Goal: Task Accomplishment & Management: Manage account settings

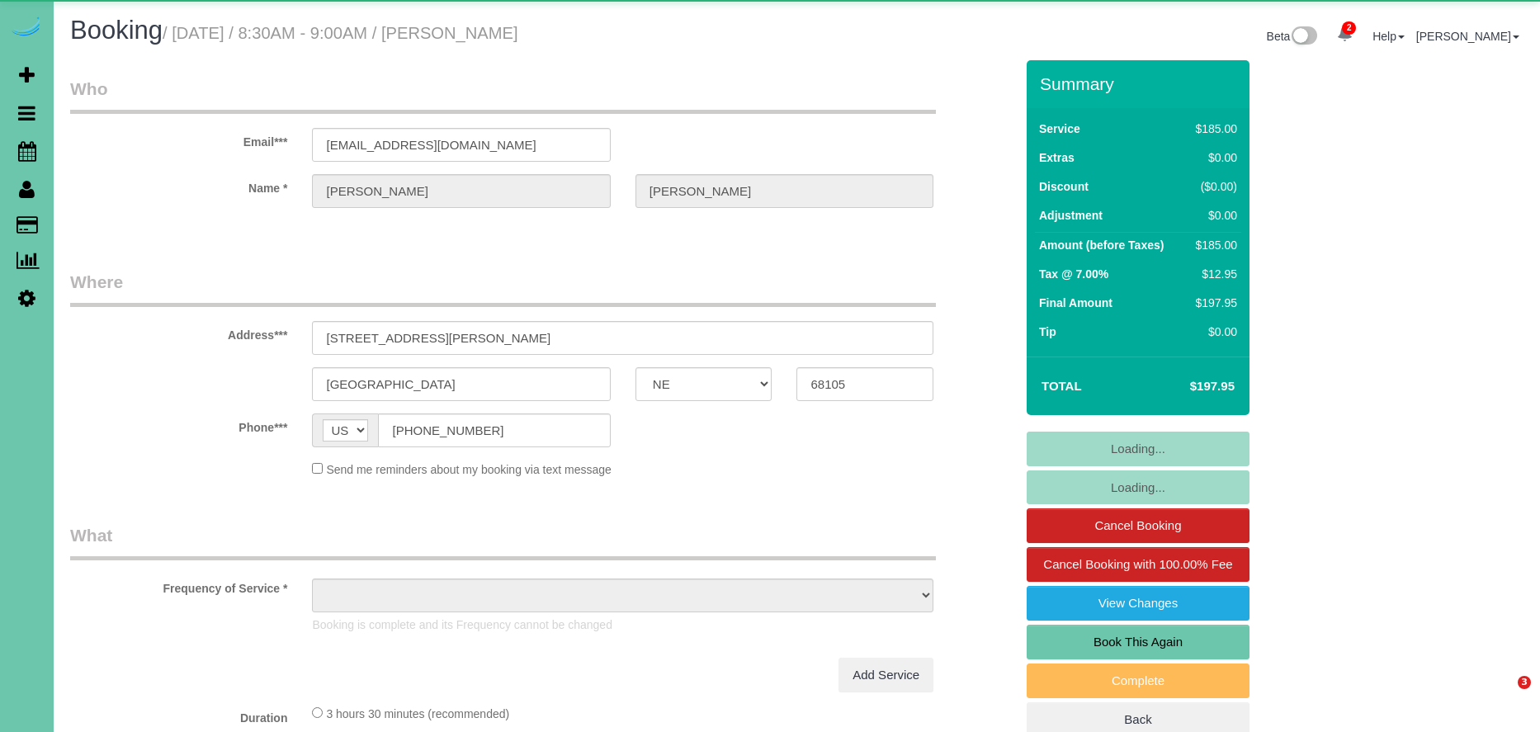
select select "NE"
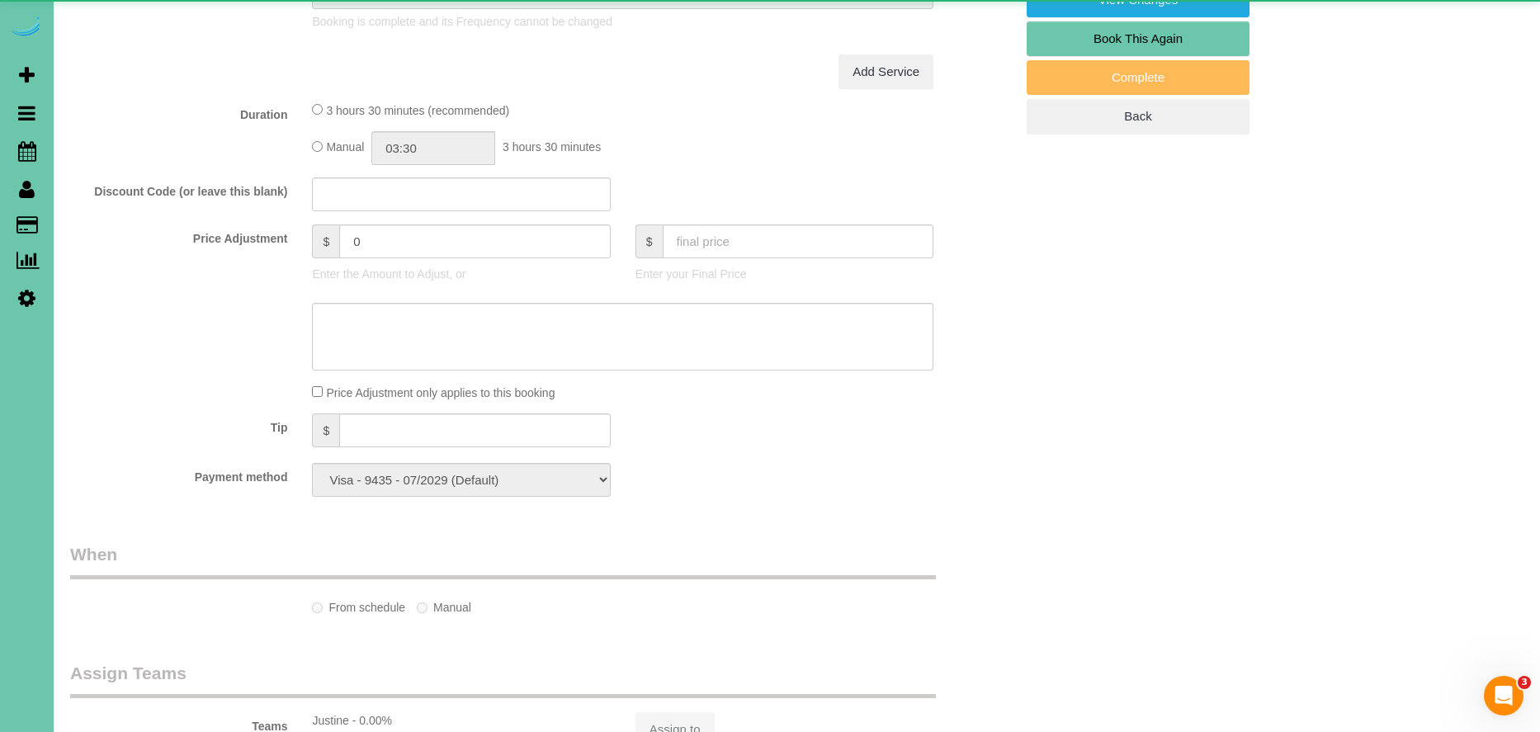
select select "object:682"
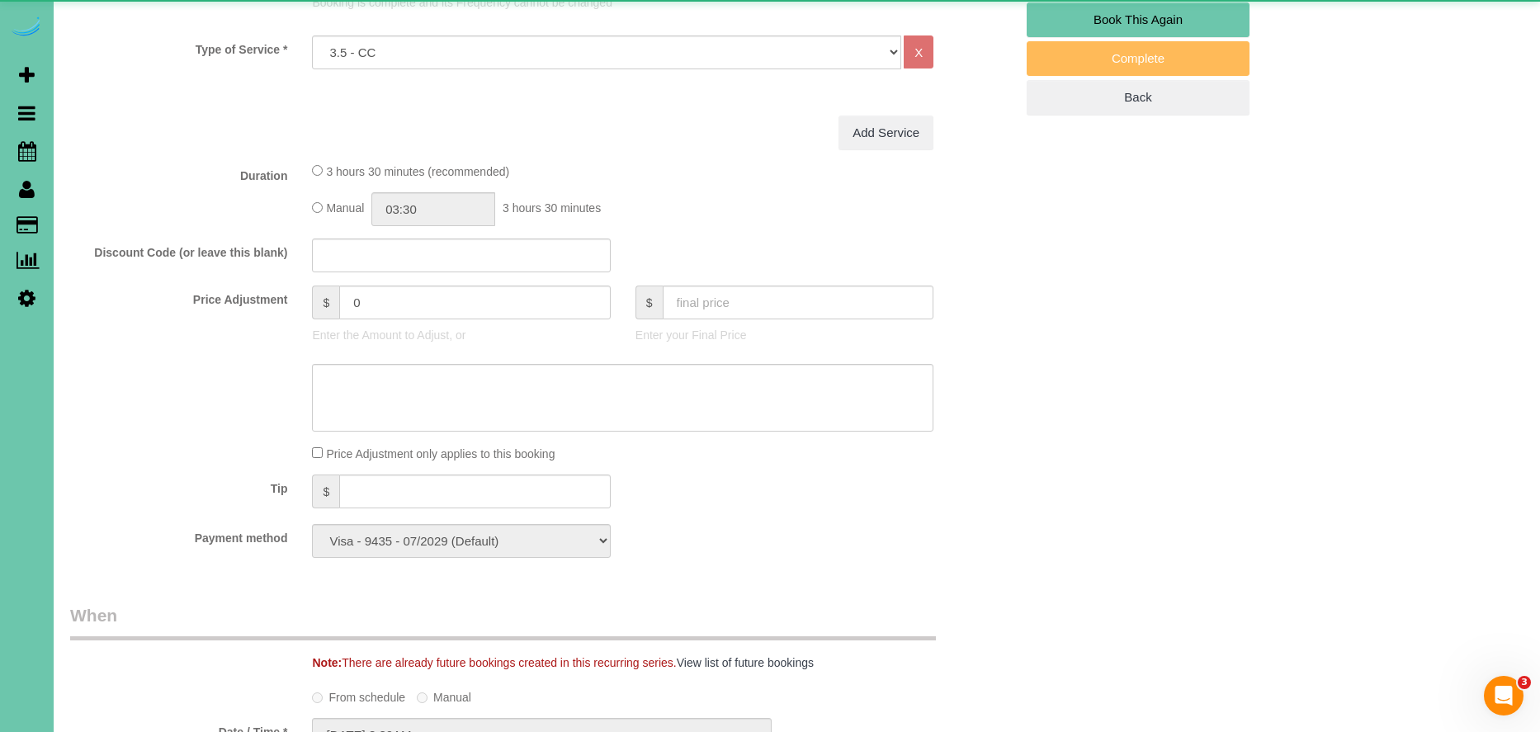
scroll to position [631, 0]
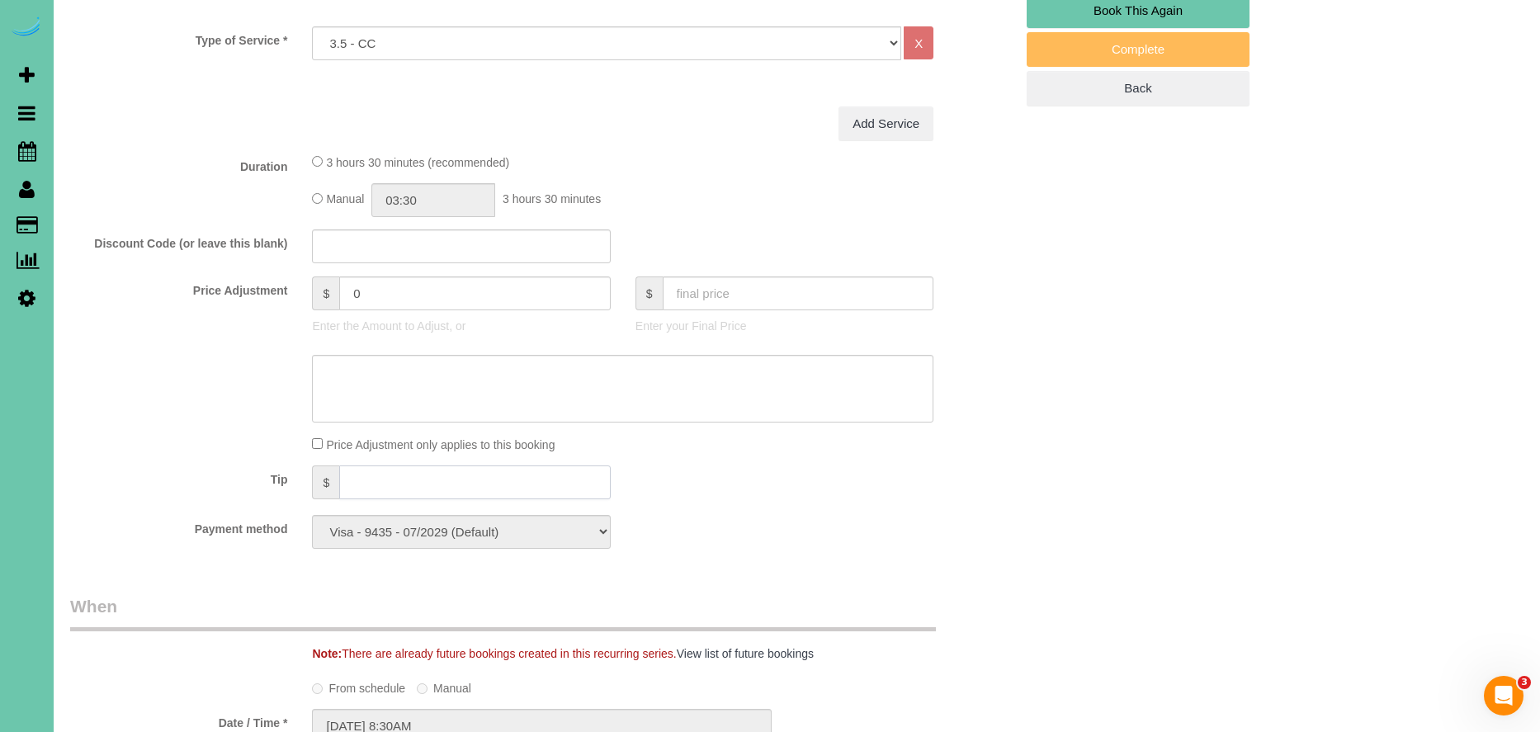
click at [412, 484] on input "text" at bounding box center [474, 482] width 271 height 34
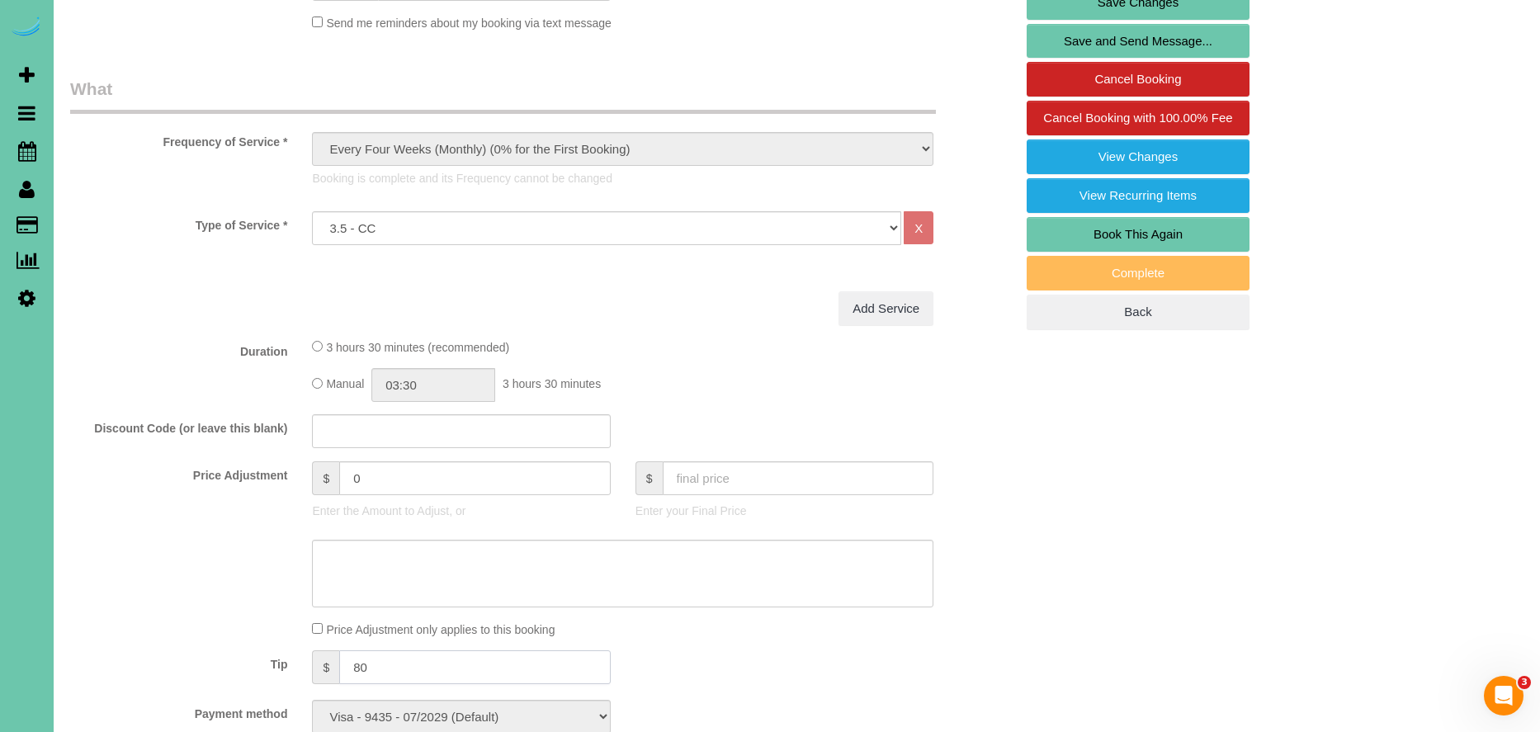
scroll to position [0, 0]
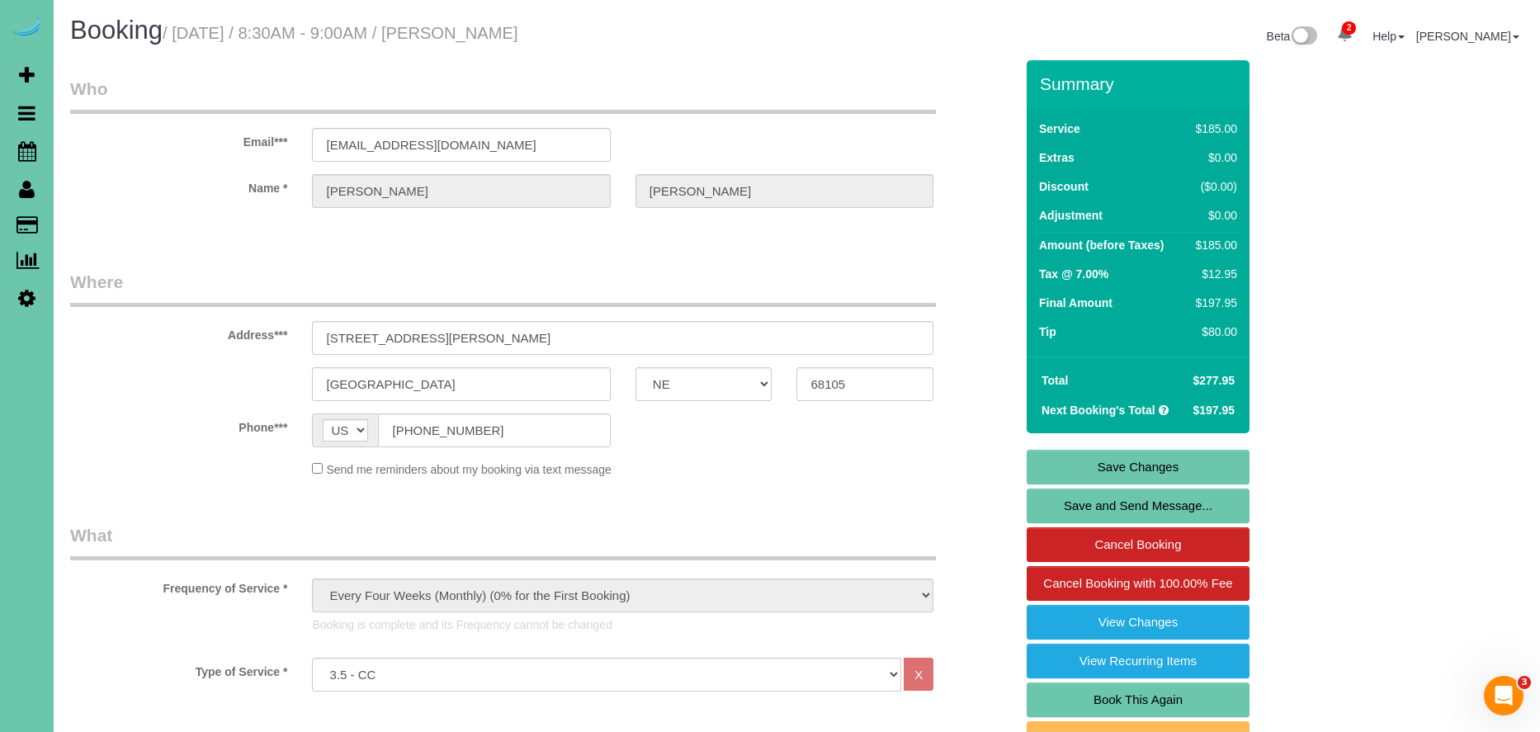
type input "80"
click at [1205, 466] on link "Save Changes" at bounding box center [1137, 467] width 223 height 35
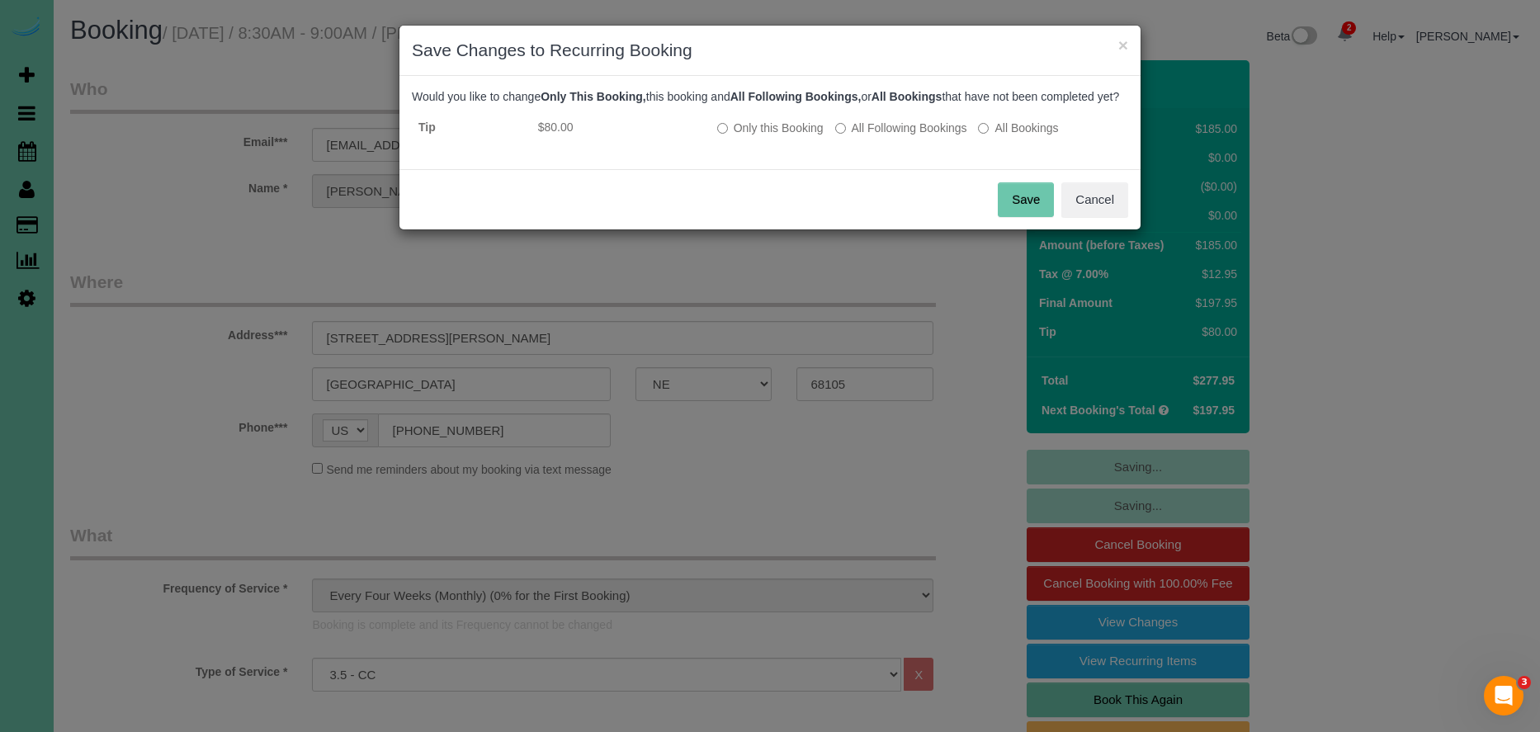
click at [1037, 217] on button "Save" at bounding box center [1026, 199] width 56 height 35
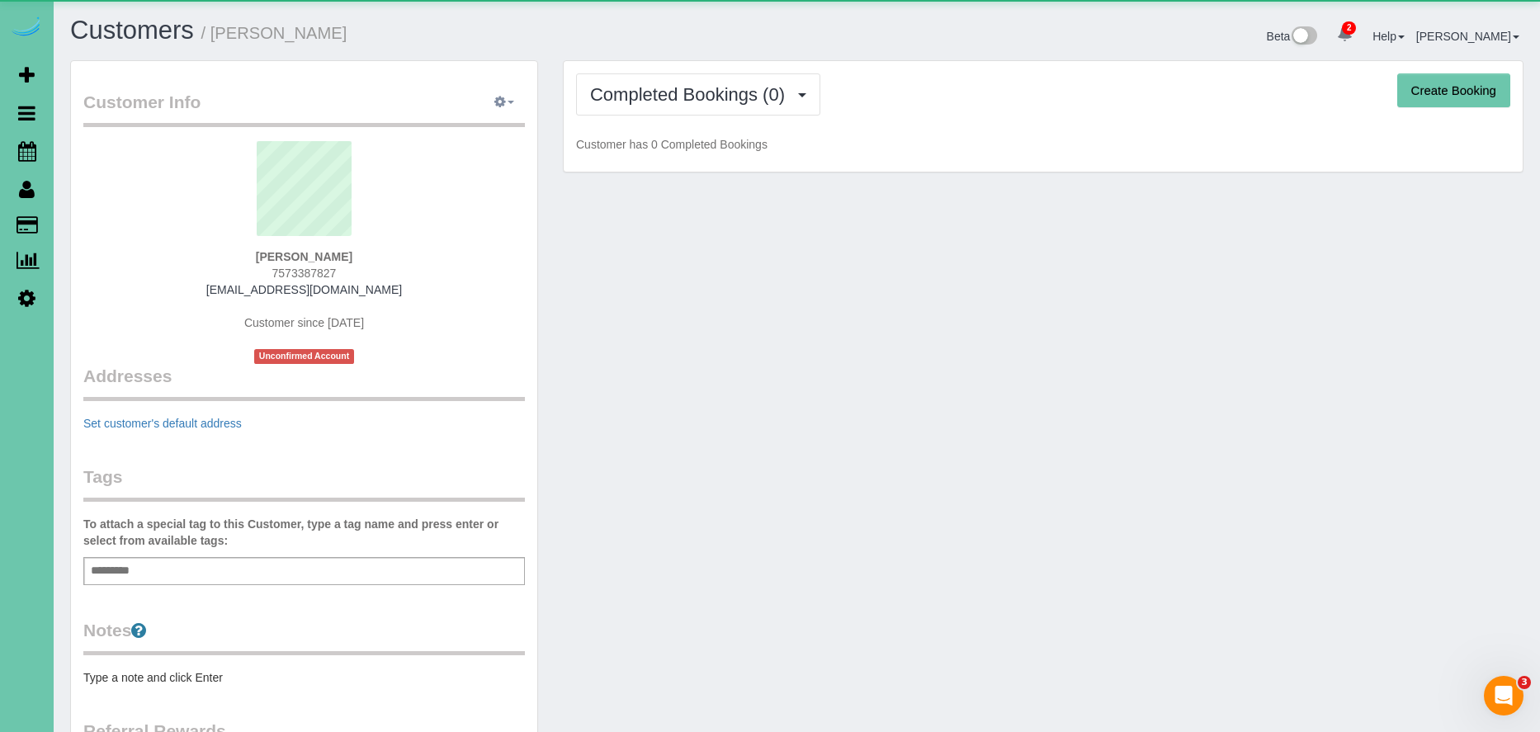
click at [491, 97] on button "button" at bounding box center [504, 103] width 41 height 26
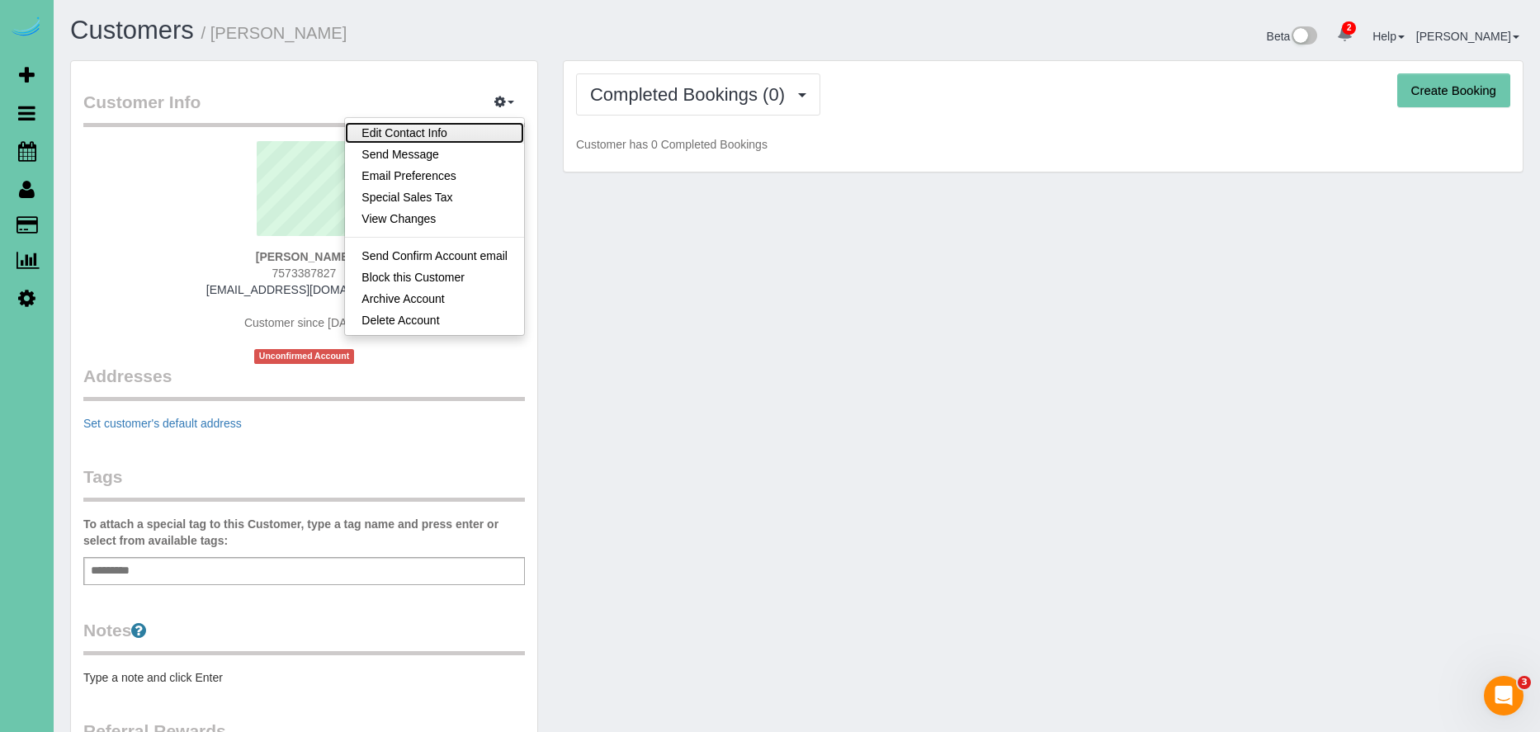
click at [469, 133] on link "Edit Contact Info" at bounding box center [434, 132] width 179 height 21
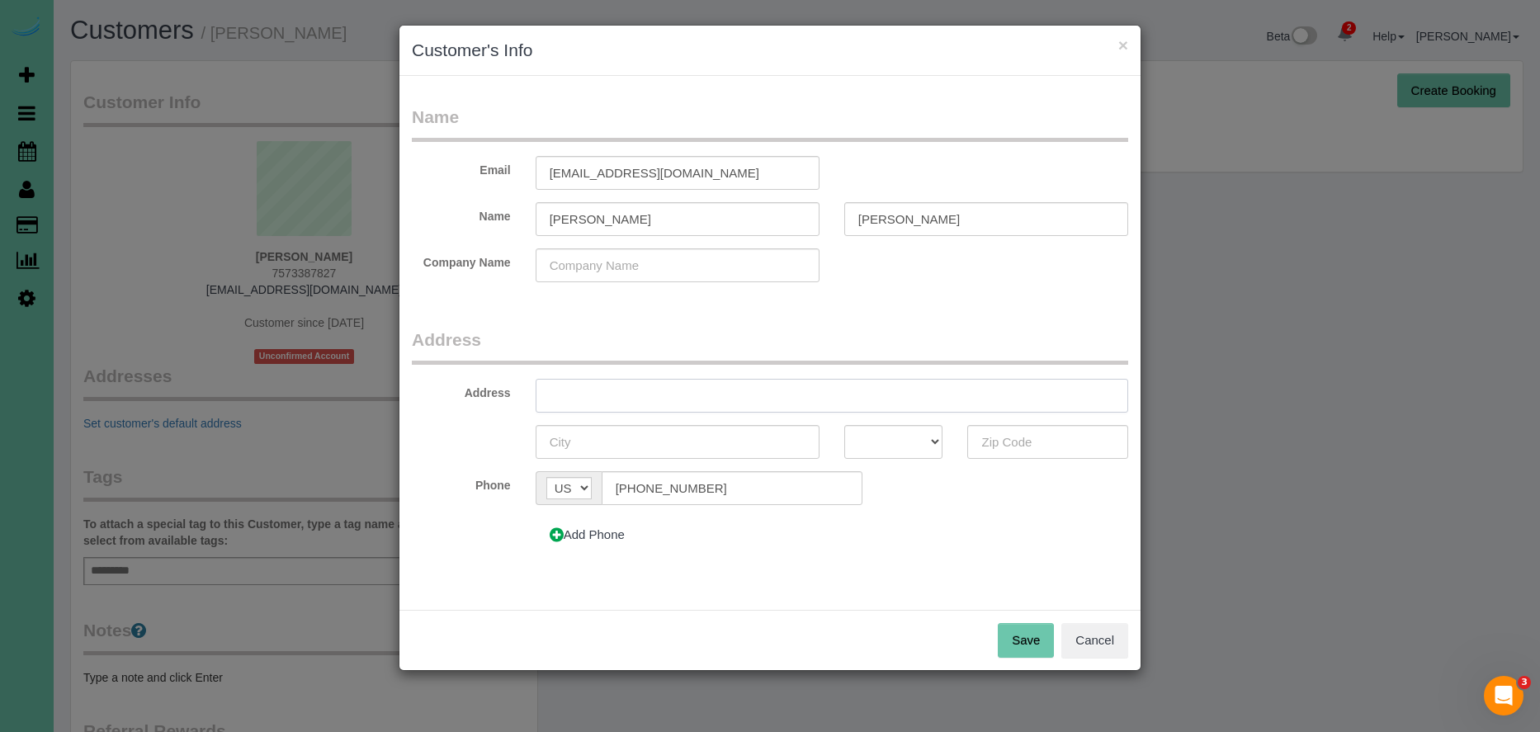
click at [709, 393] on input "text" at bounding box center [832, 396] width 592 height 34
type input "[STREET_ADDRESS]"
click at [683, 445] on input "text" at bounding box center [678, 442] width 284 height 34
type input "[GEOGRAPHIC_DATA]"
click at [864, 443] on select "AK AL AR AZ CA CO CT DC DE FL [GEOGRAPHIC_DATA] HI IA ID IL IN KS [GEOGRAPHIC_D…" at bounding box center [893, 442] width 99 height 34
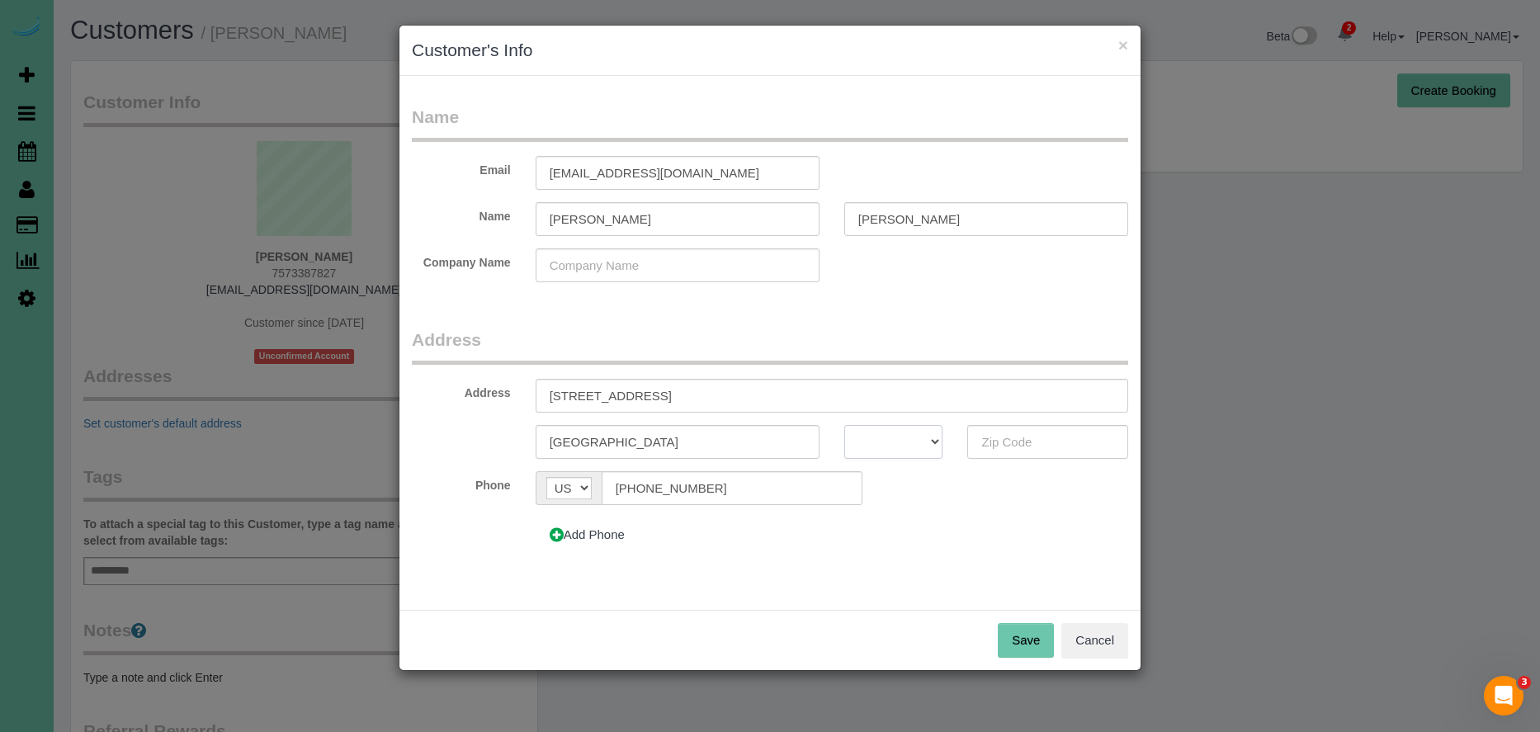
select select "ND"
click at [844, 425] on select "AK AL AR AZ CA CO CT DC DE FL [GEOGRAPHIC_DATA] HI IA ID IL IN KS [GEOGRAPHIC_D…" at bounding box center [893, 442] width 99 height 34
click at [1006, 436] on input "text" at bounding box center [1047, 442] width 161 height 34
type input "68118"
click at [899, 445] on select "AK AL AR AZ CA CO CT DC DE FL [GEOGRAPHIC_DATA] HI IA ID IL IN KS [GEOGRAPHIC_D…" at bounding box center [893, 442] width 99 height 34
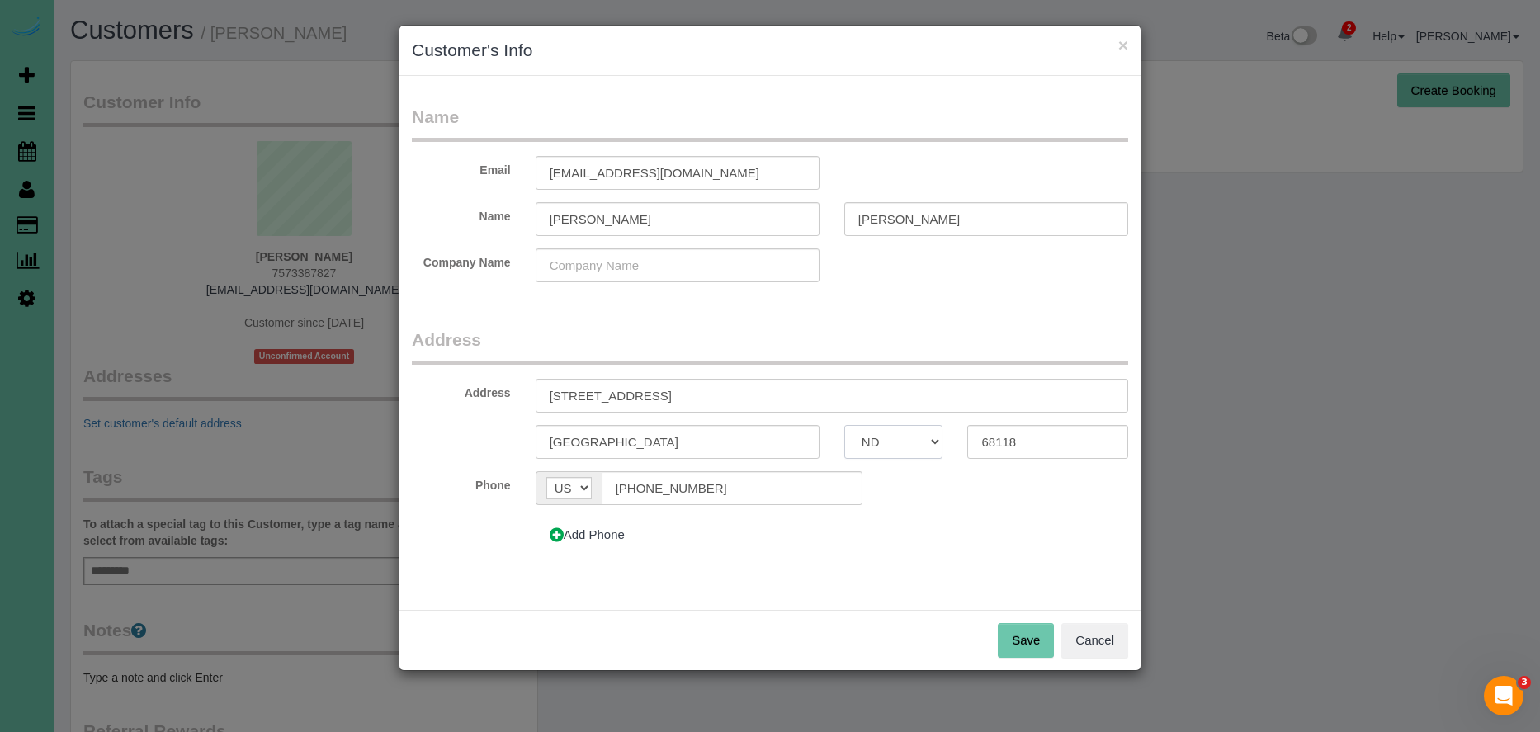
select select "NE"
click at [844, 425] on select "AK AL AR AZ CA CO CT DC DE FL [GEOGRAPHIC_DATA] HI IA ID IL IN KS [GEOGRAPHIC_D…" at bounding box center [893, 442] width 99 height 34
click at [1025, 635] on button "Save" at bounding box center [1026, 640] width 56 height 35
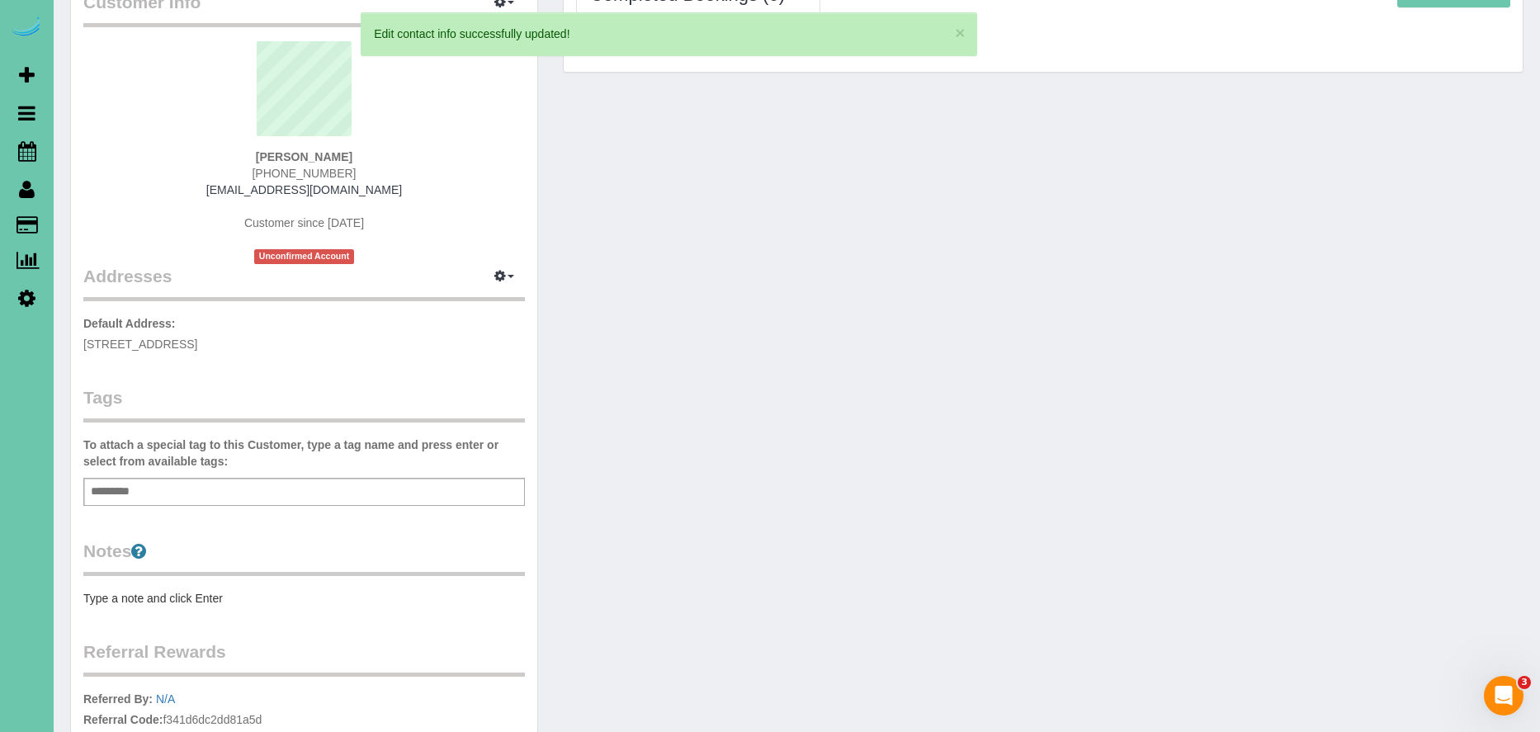
scroll to position [342, 0]
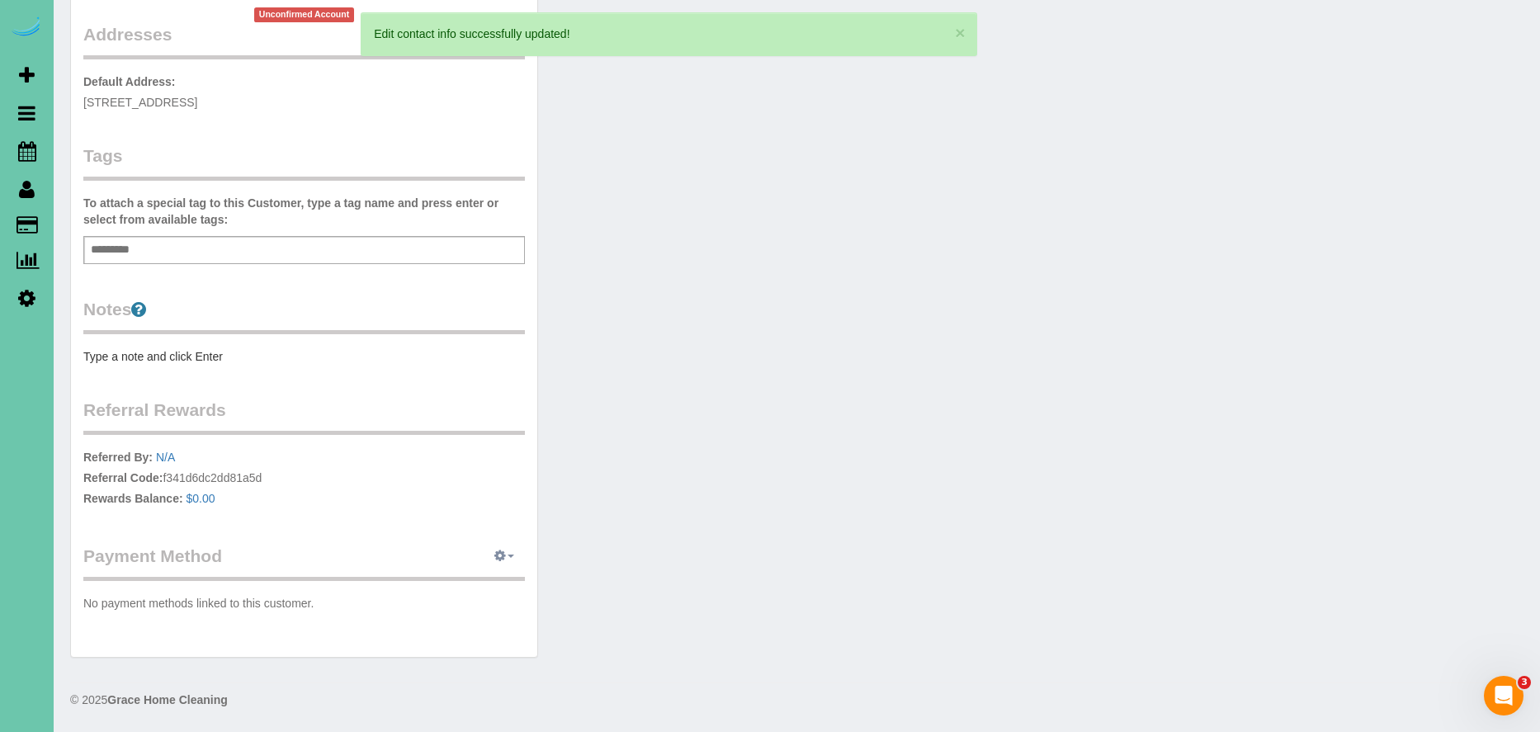
click at [512, 559] on button "button" at bounding box center [504, 557] width 41 height 26
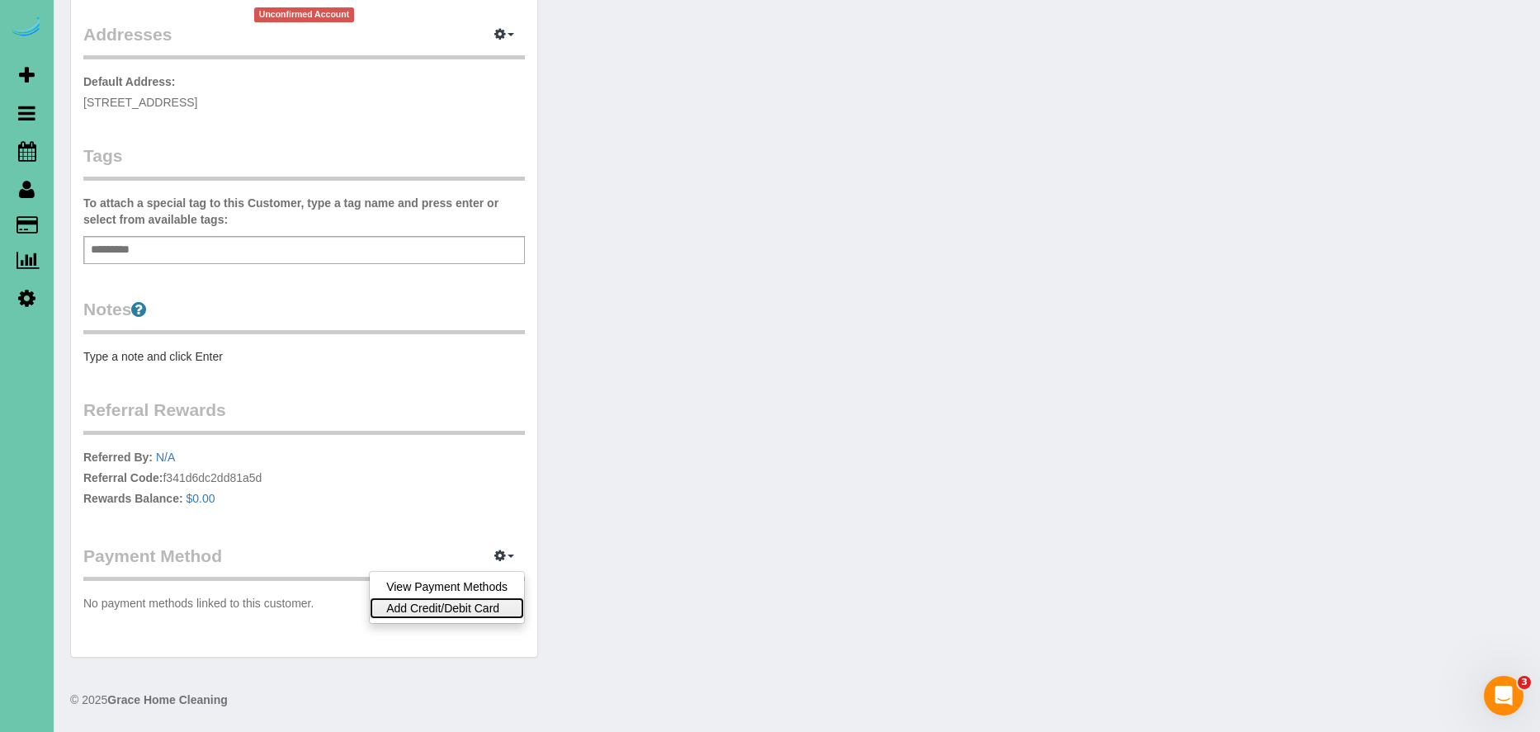
click at [480, 611] on link "Add Credit/Debit Card" at bounding box center [447, 607] width 154 height 21
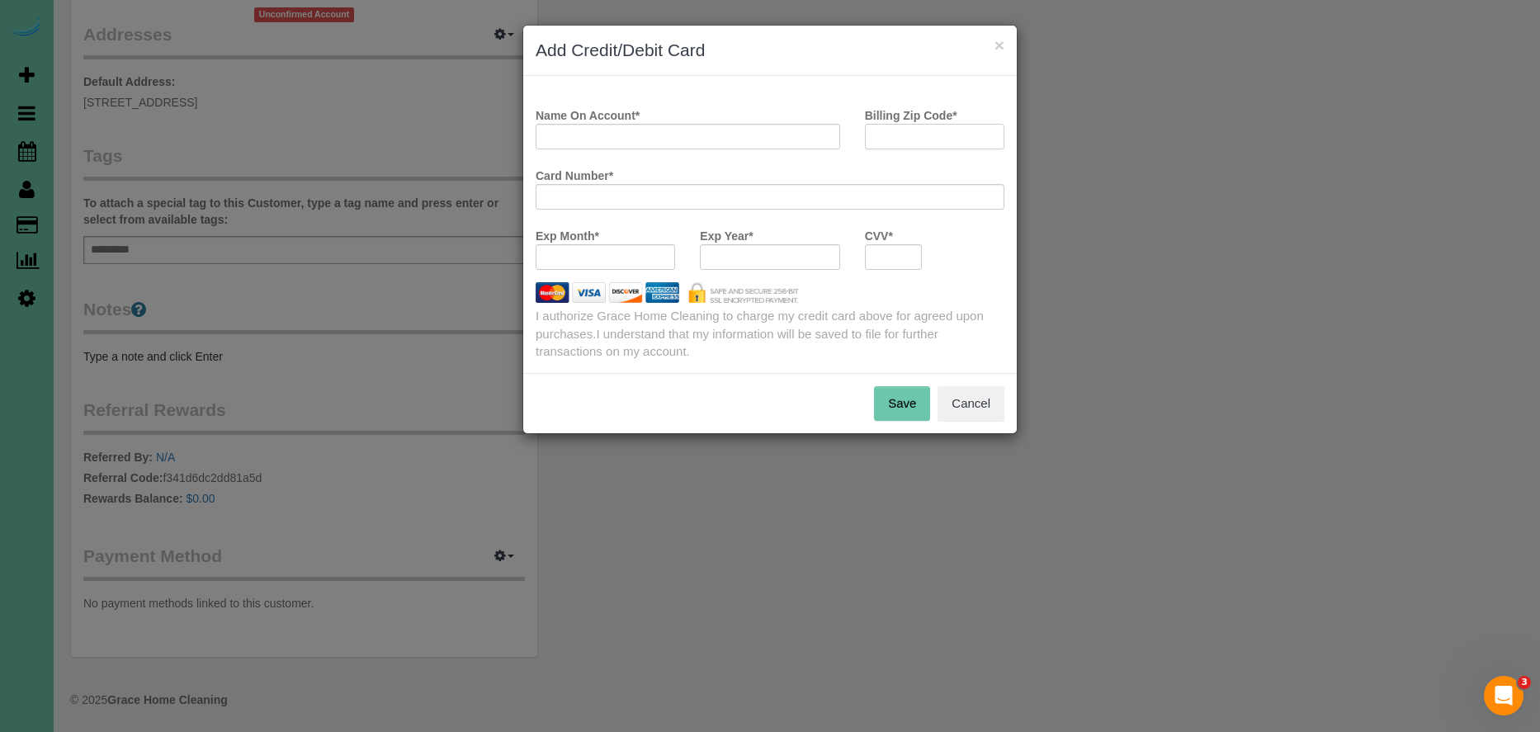
click at [918, 138] on input "Billing Zip Code *" at bounding box center [934, 137] width 139 height 26
type input "68118"
click at [633, 138] on input "Name On Account *" at bounding box center [688, 137] width 304 height 26
type input "[PERSON_NAME]"
click at [899, 394] on button "Save" at bounding box center [902, 403] width 56 height 35
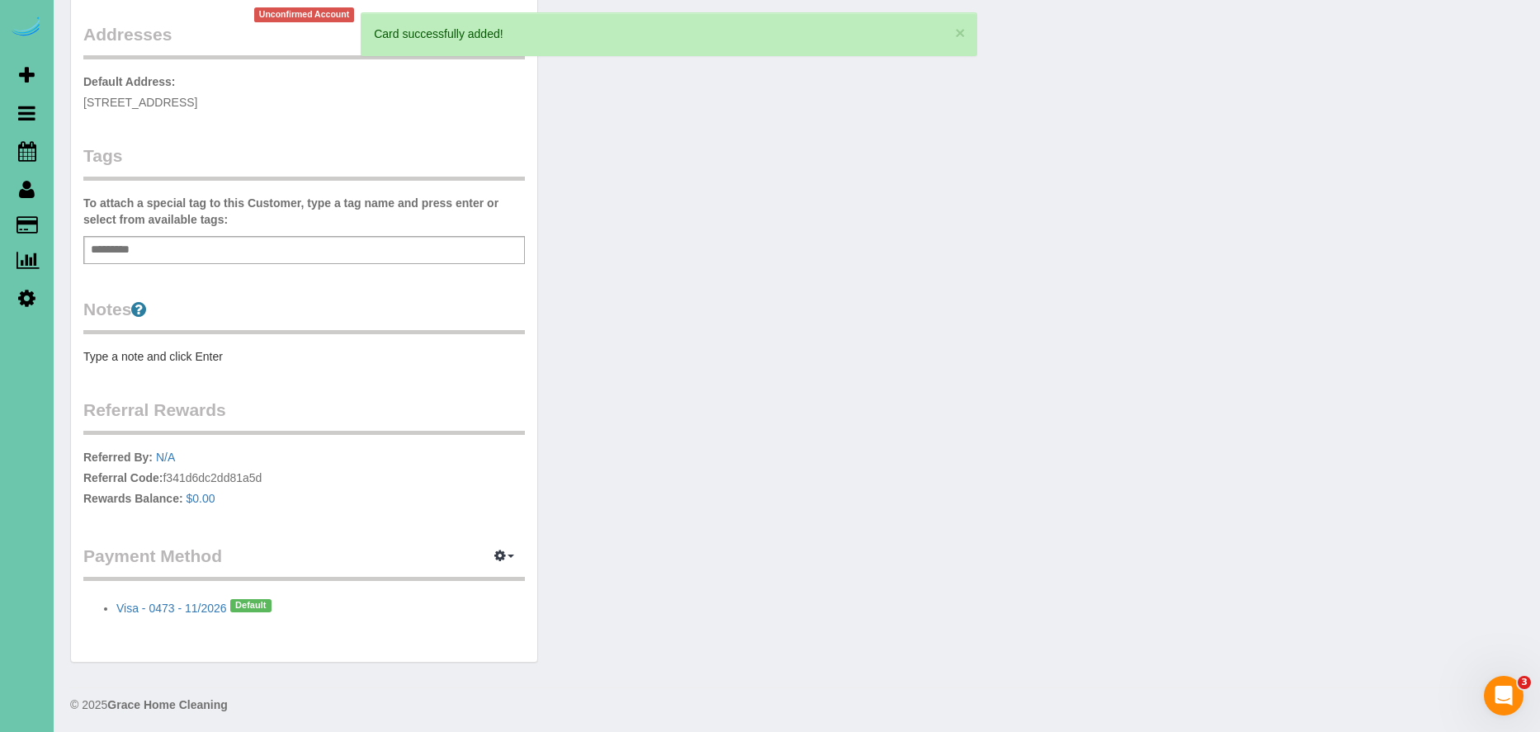
scroll to position [0, 0]
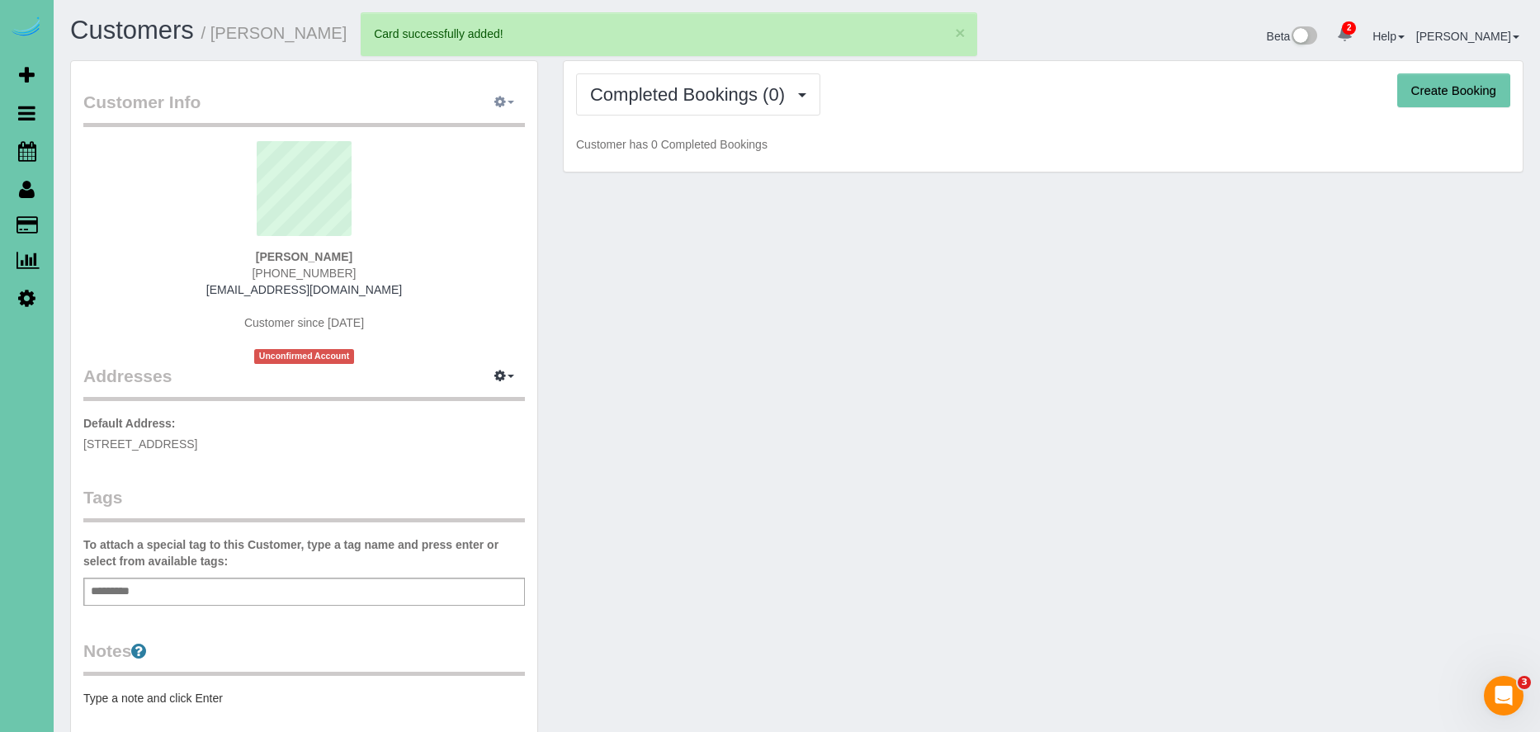
click at [514, 92] on button "button" at bounding box center [504, 103] width 41 height 26
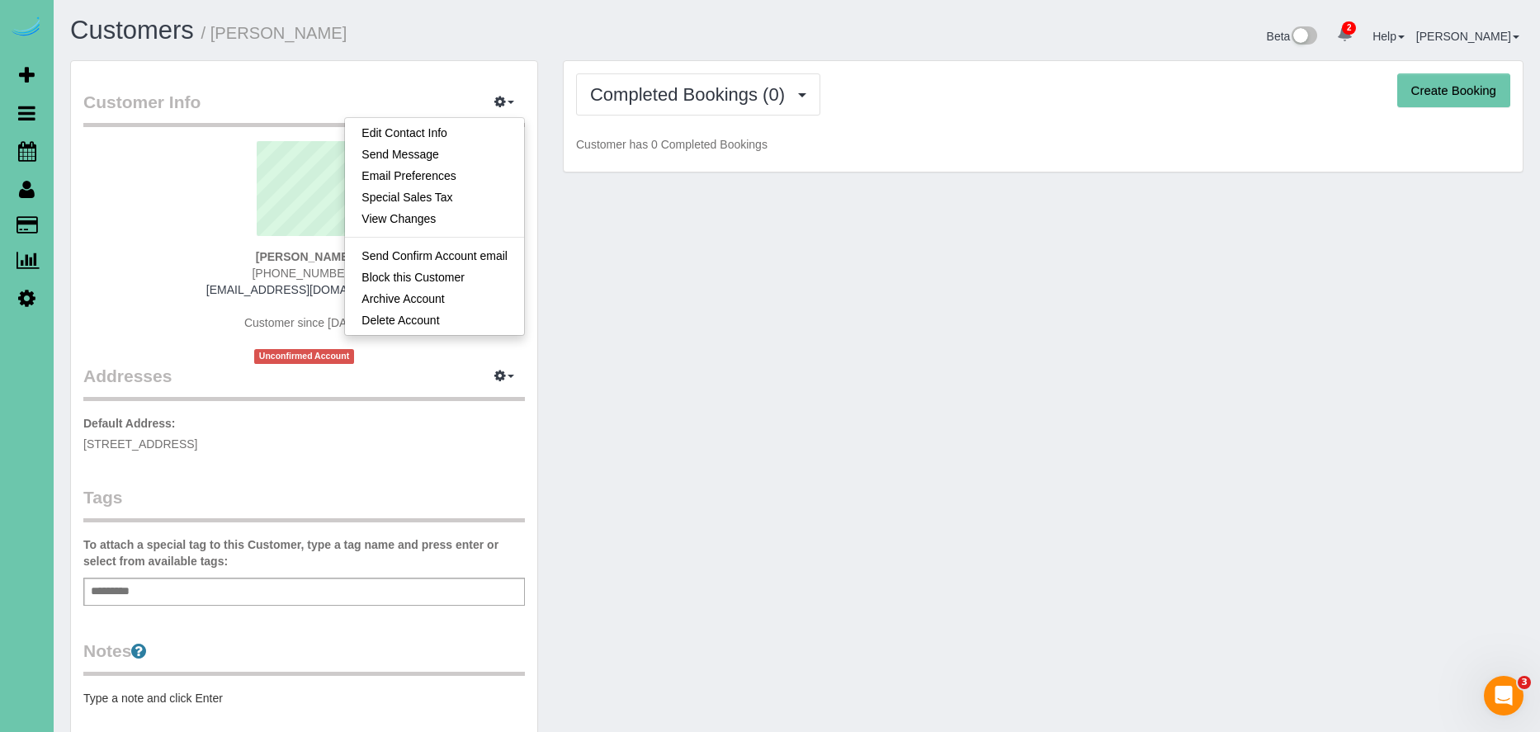
click at [694, 458] on div "Customer Info Edit Contact Info Send Message Email Preferences Special Sales Ta…" at bounding box center [797, 540] width 1478 height 960
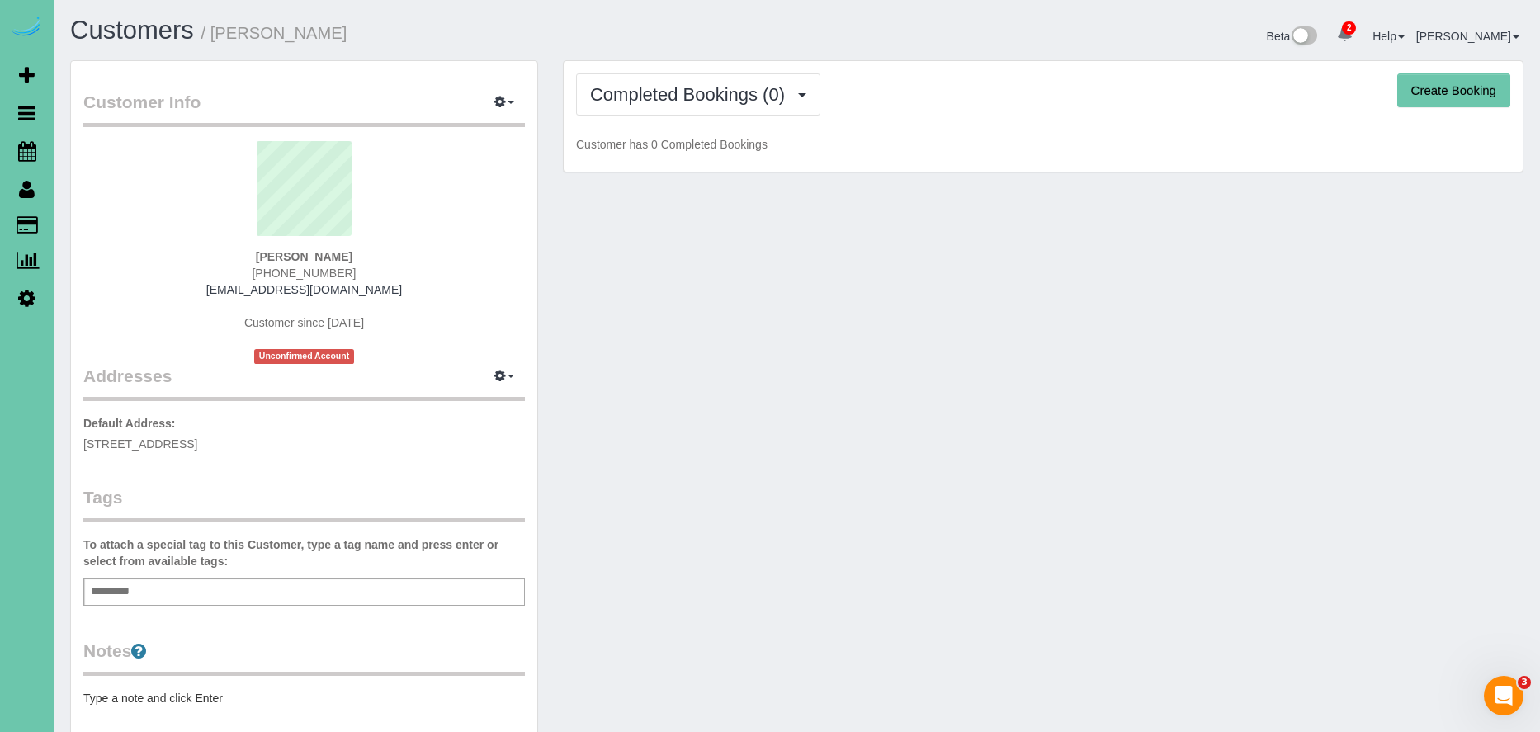
click at [1453, 83] on button "Create Booking" at bounding box center [1453, 90] width 113 height 35
select select "NE"
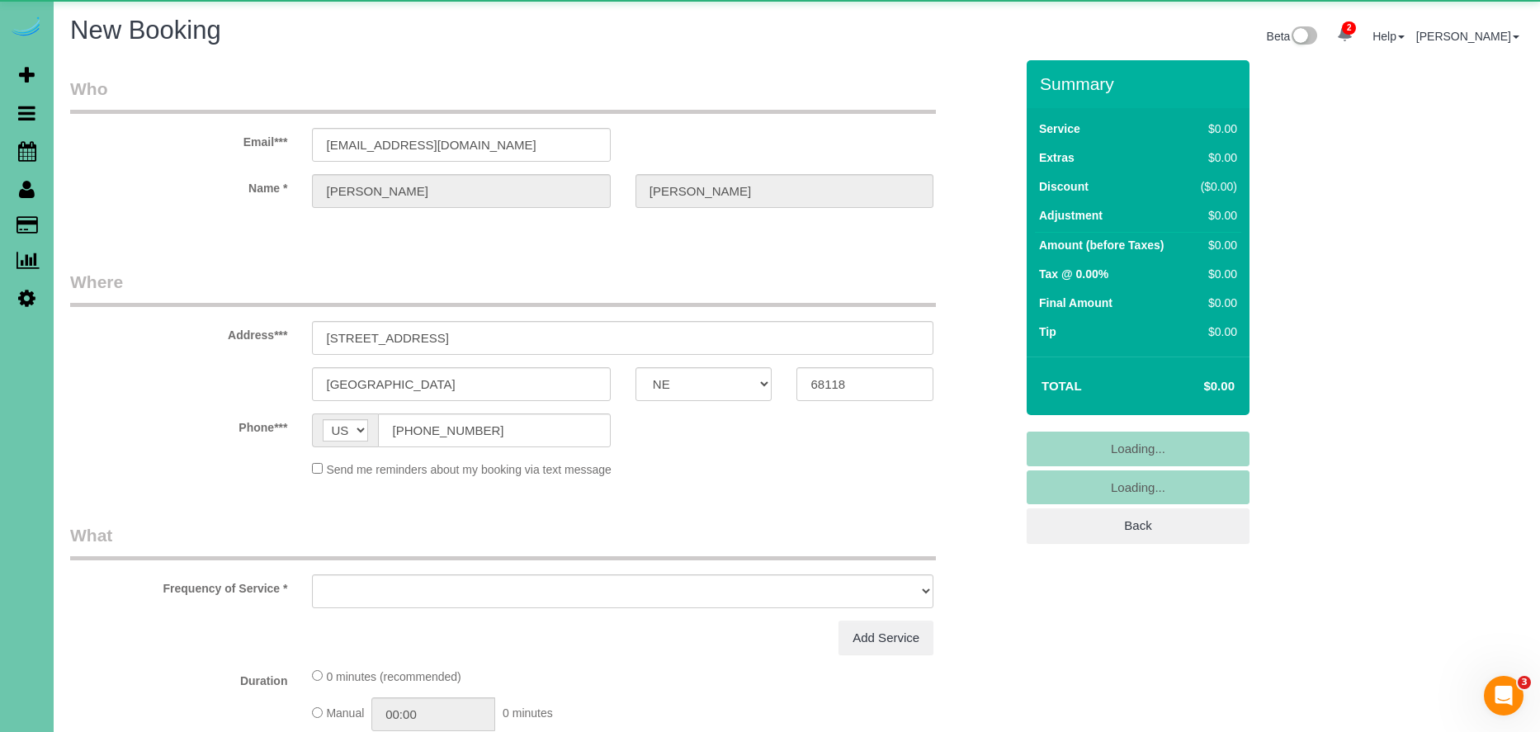
select select "object:52410"
select select "string:fspay-f6b8103c-409e-4188-8d74-0a28639f77a1"
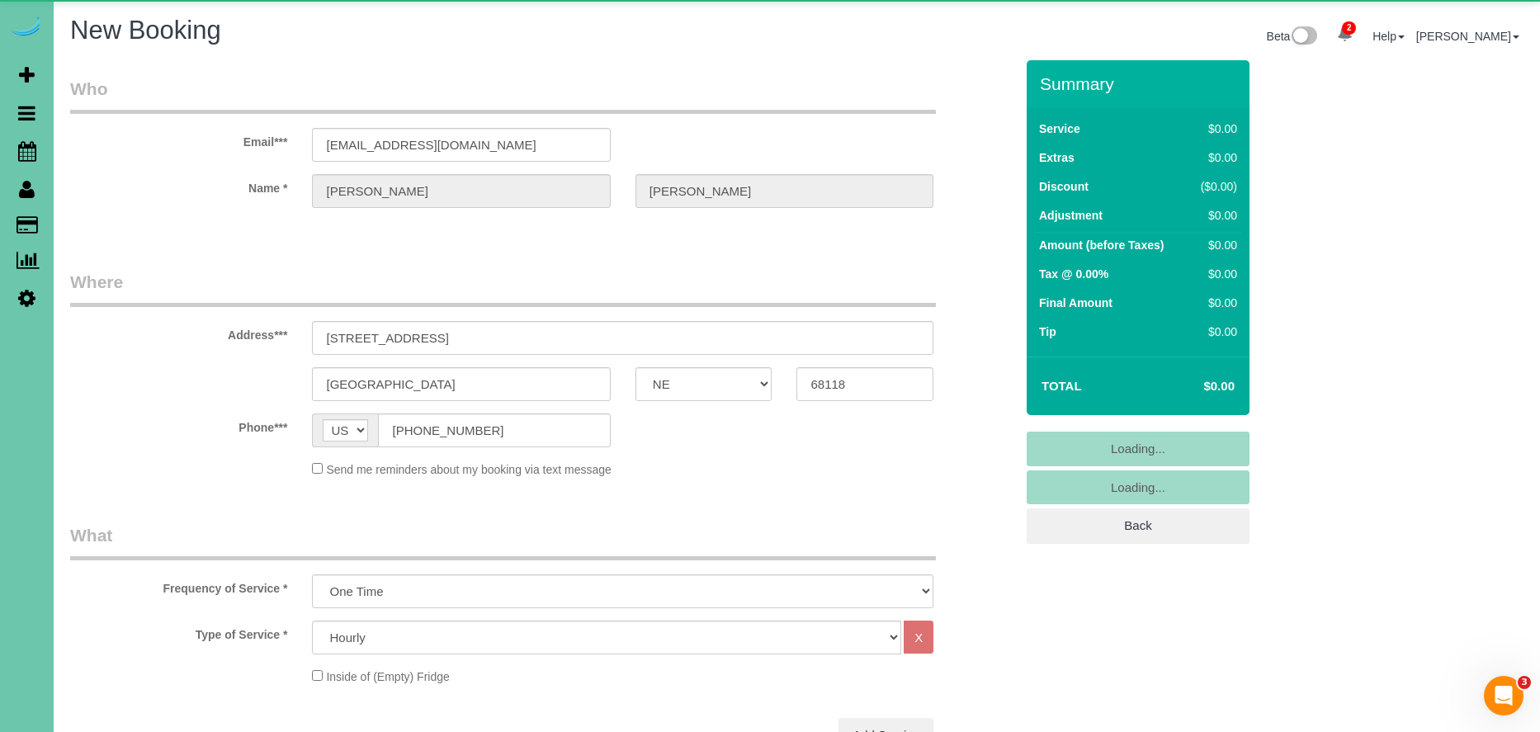
select select "object:52414"
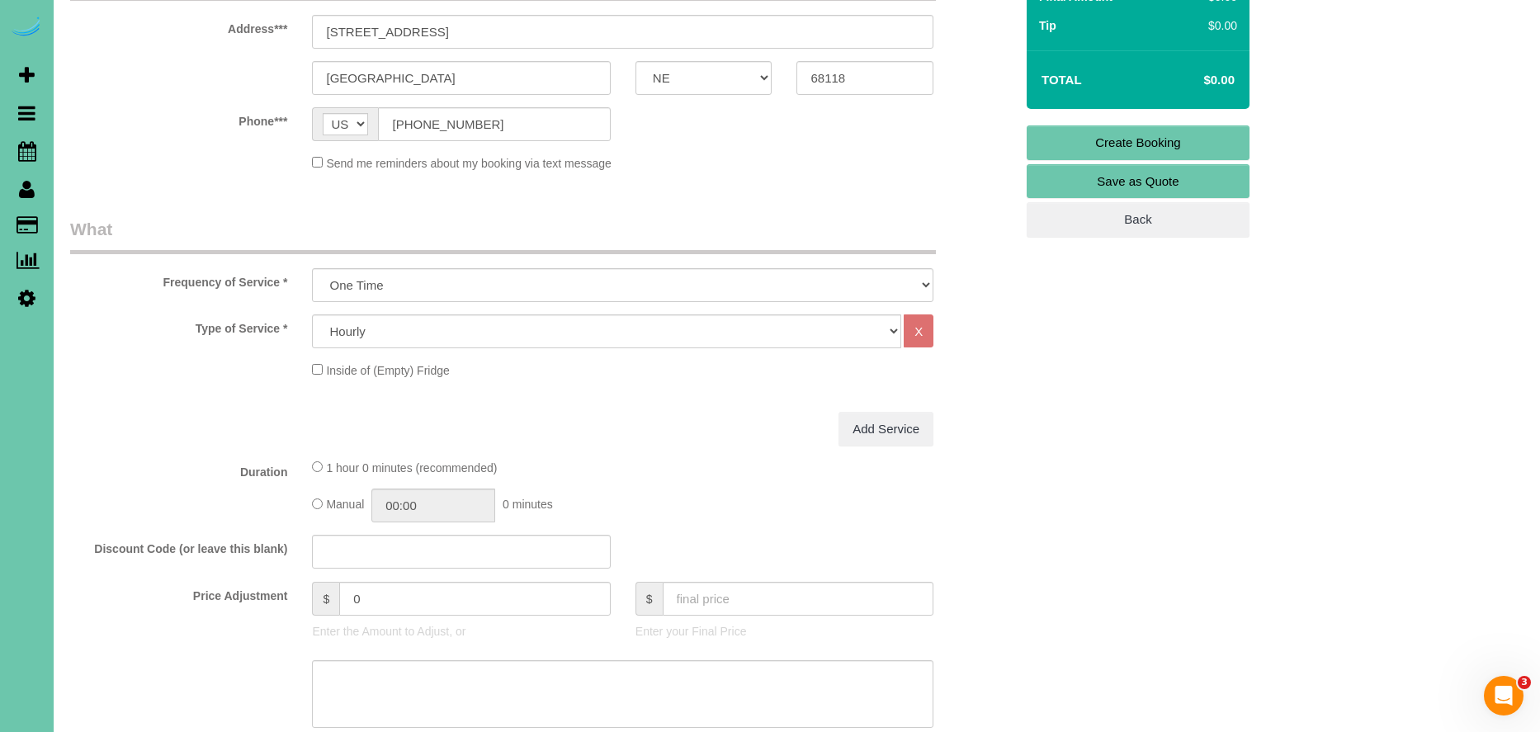
scroll to position [337, 0]
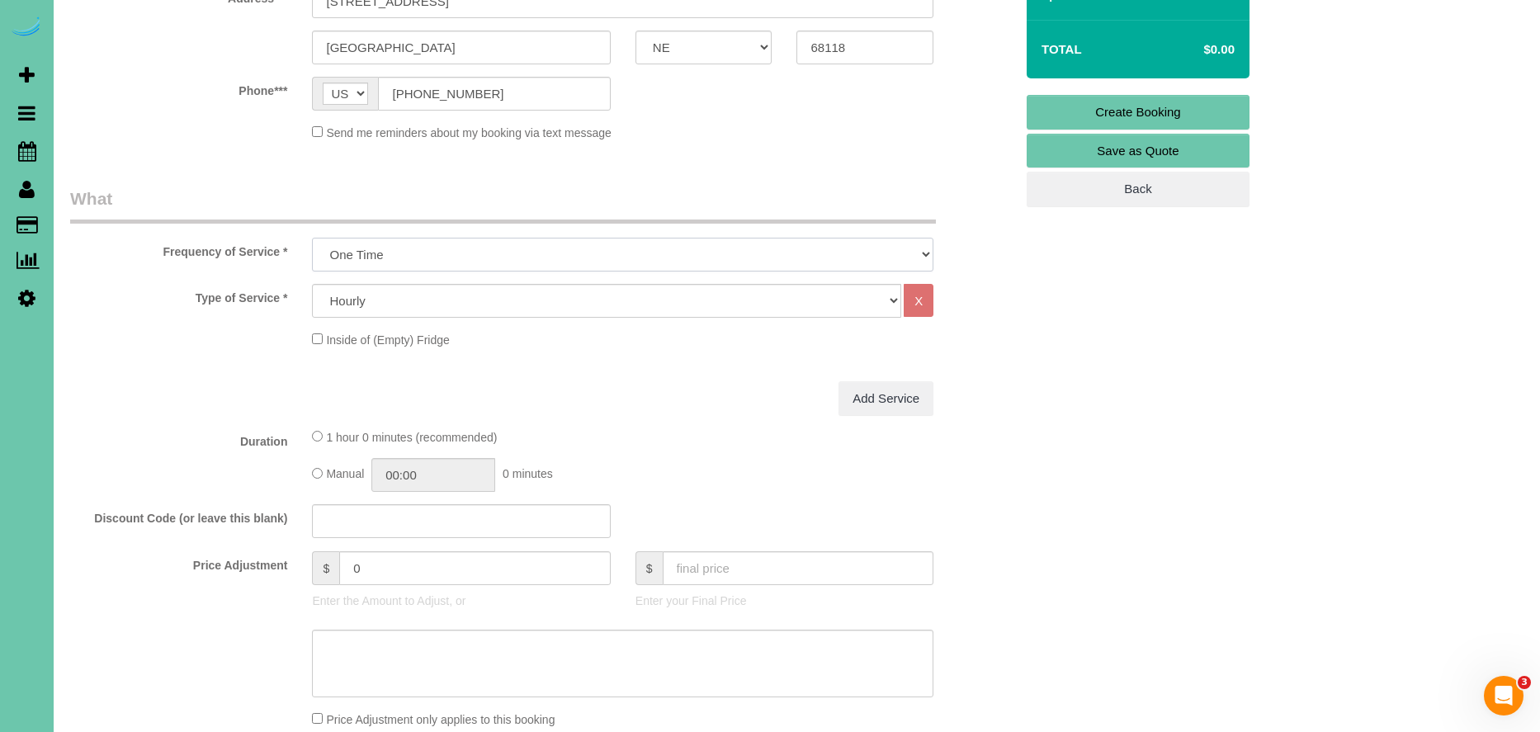
click at [415, 251] on select "One Time Weekly (0% for the First Booking) Bi-Weekly (0% for the First Booking)…" at bounding box center [622, 255] width 621 height 34
click at [312, 238] on select "One Time Weekly (0% for the First Booking) Bi-Weekly (0% for the First Booking)…" at bounding box center [622, 255] width 621 height 34
click at [420, 302] on select "Hourly 2.5 Hour Custom Clean 3.5 Hour Custom Clean commercial 1000 Square Feet …" at bounding box center [606, 301] width 589 height 34
select select "160"
click at [312, 284] on select "Hourly 2.5 Hour Custom Clean 3.5 Hour Custom Clean commercial 1000 Square Feet …" at bounding box center [606, 301] width 589 height 34
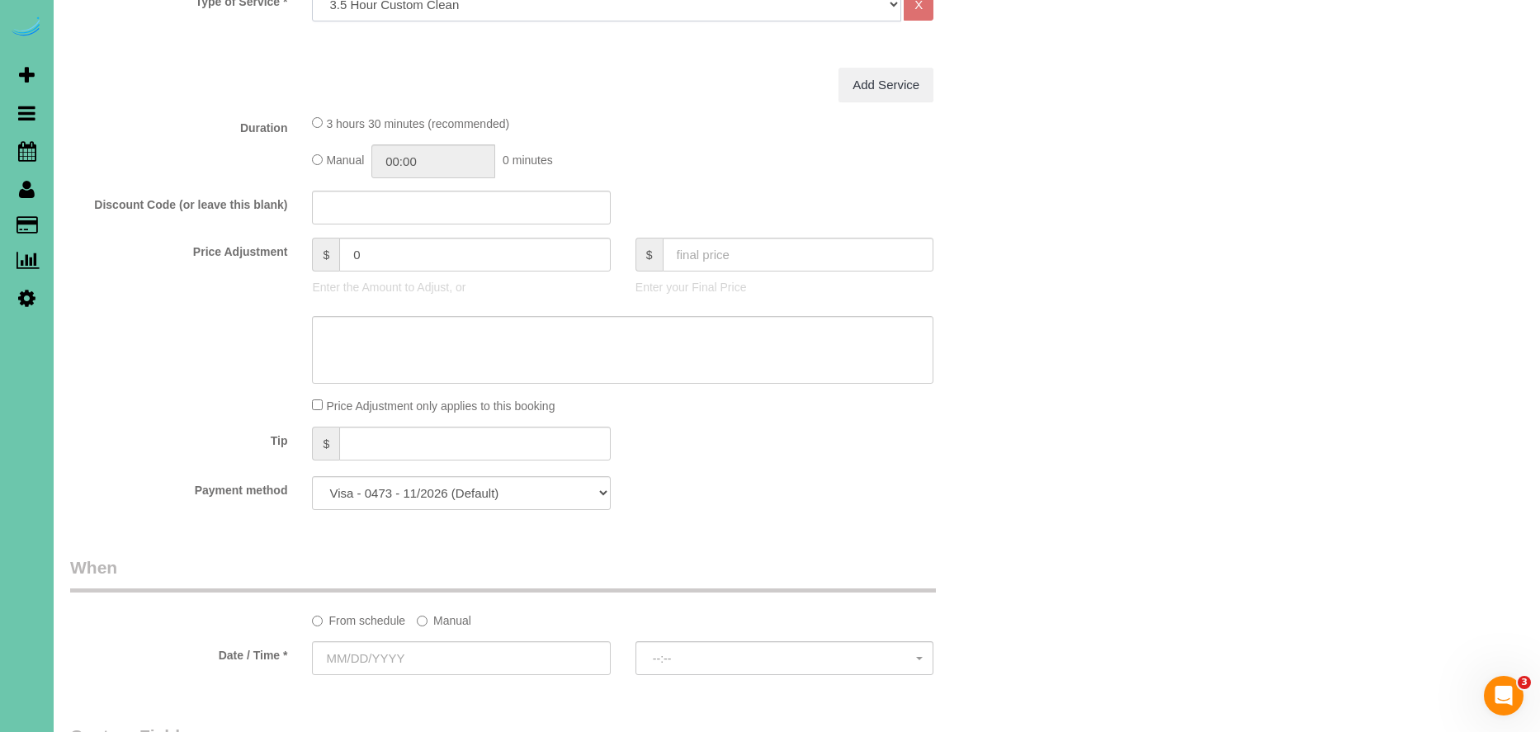
scroll to position [634, 0]
drag, startPoint x: 422, startPoint y: 245, endPoint x: 331, endPoint y: 252, distance: 91.1
click at [331, 252] on div "$ 0" at bounding box center [461, 254] width 298 height 34
type input "195"
click at [448, 618] on label "Manual" at bounding box center [444, 617] width 54 height 22
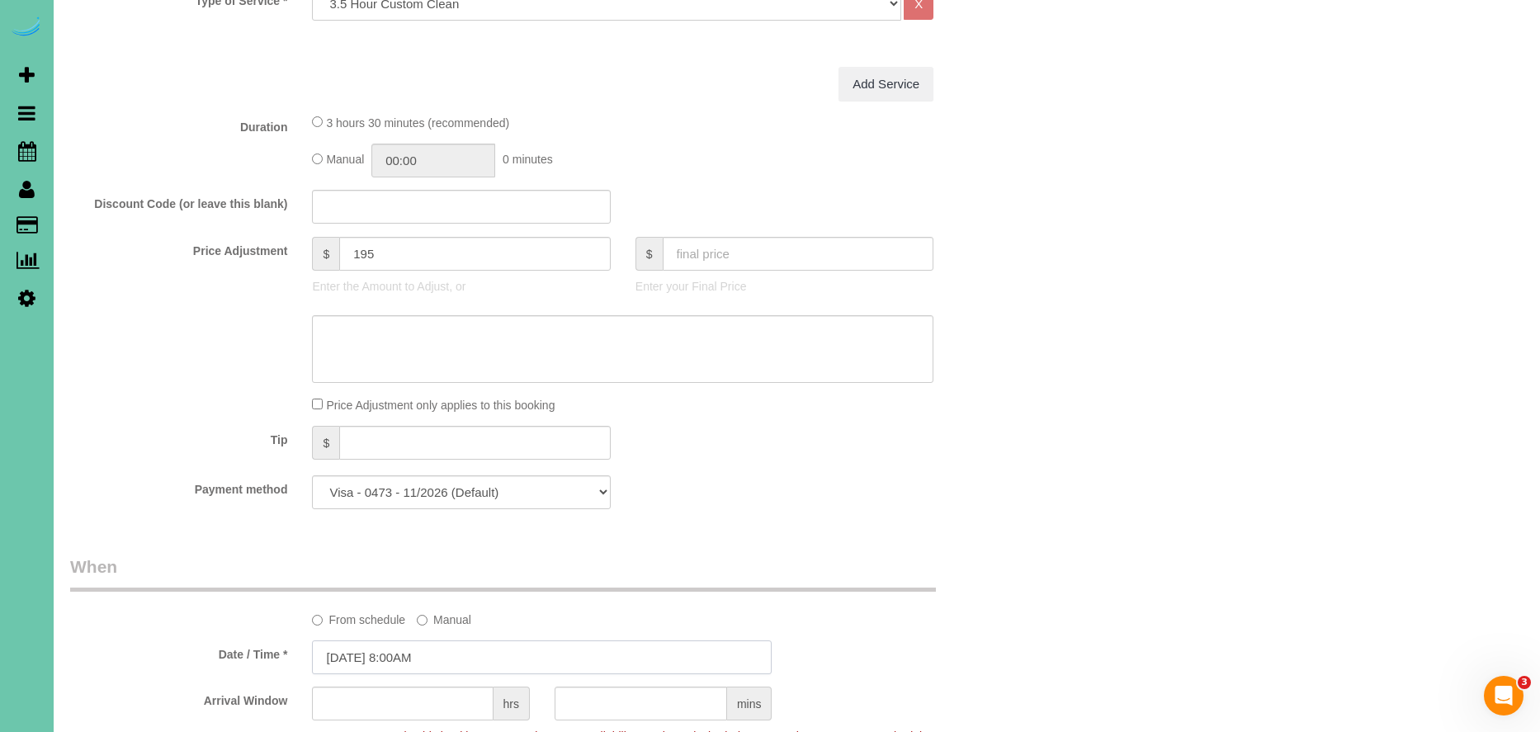
drag, startPoint x: 439, startPoint y: 637, endPoint x: 376, endPoint y: 649, distance: 63.9
click at [378, 649] on input "[DATE] 8:00AM" at bounding box center [542, 657] width 460 height 34
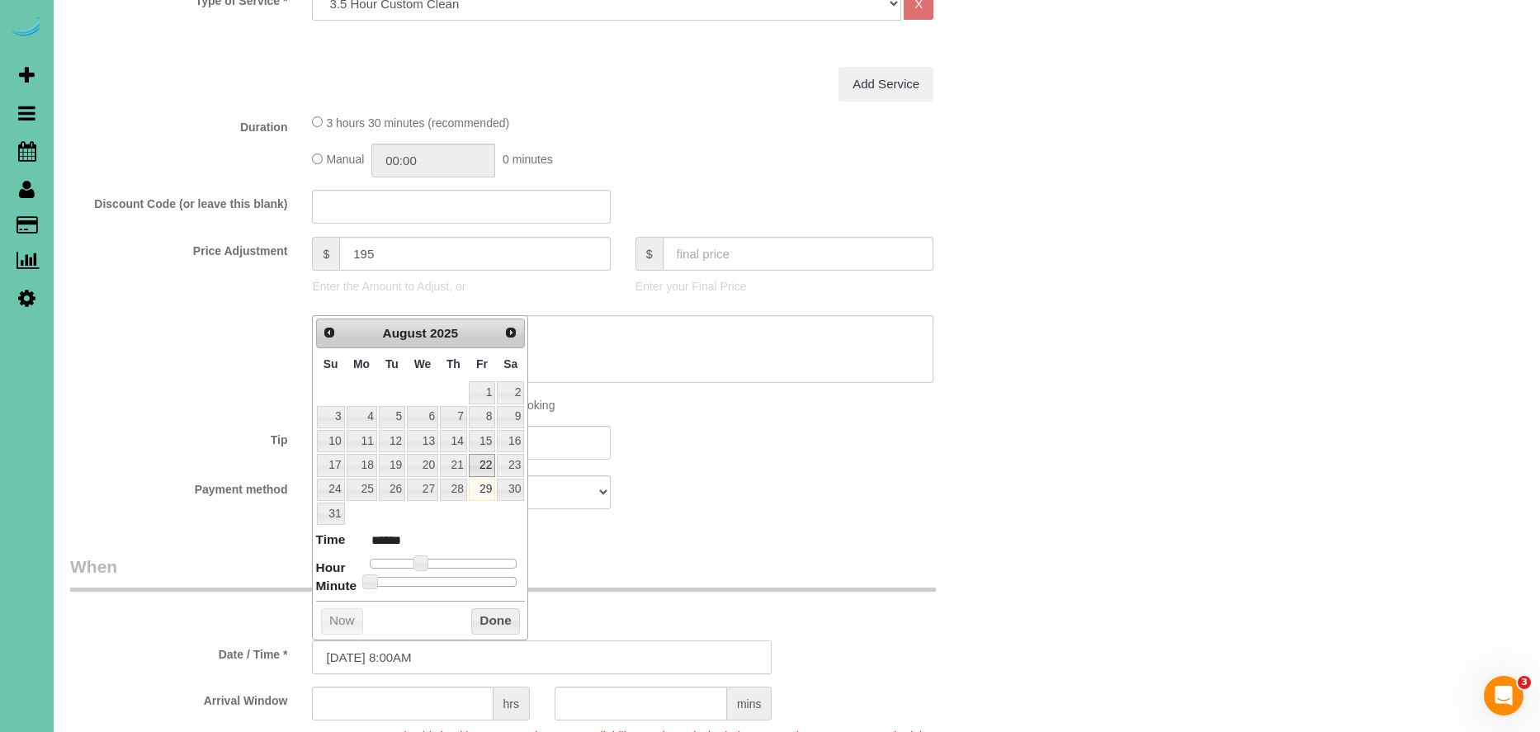
scroll to position [639, 0]
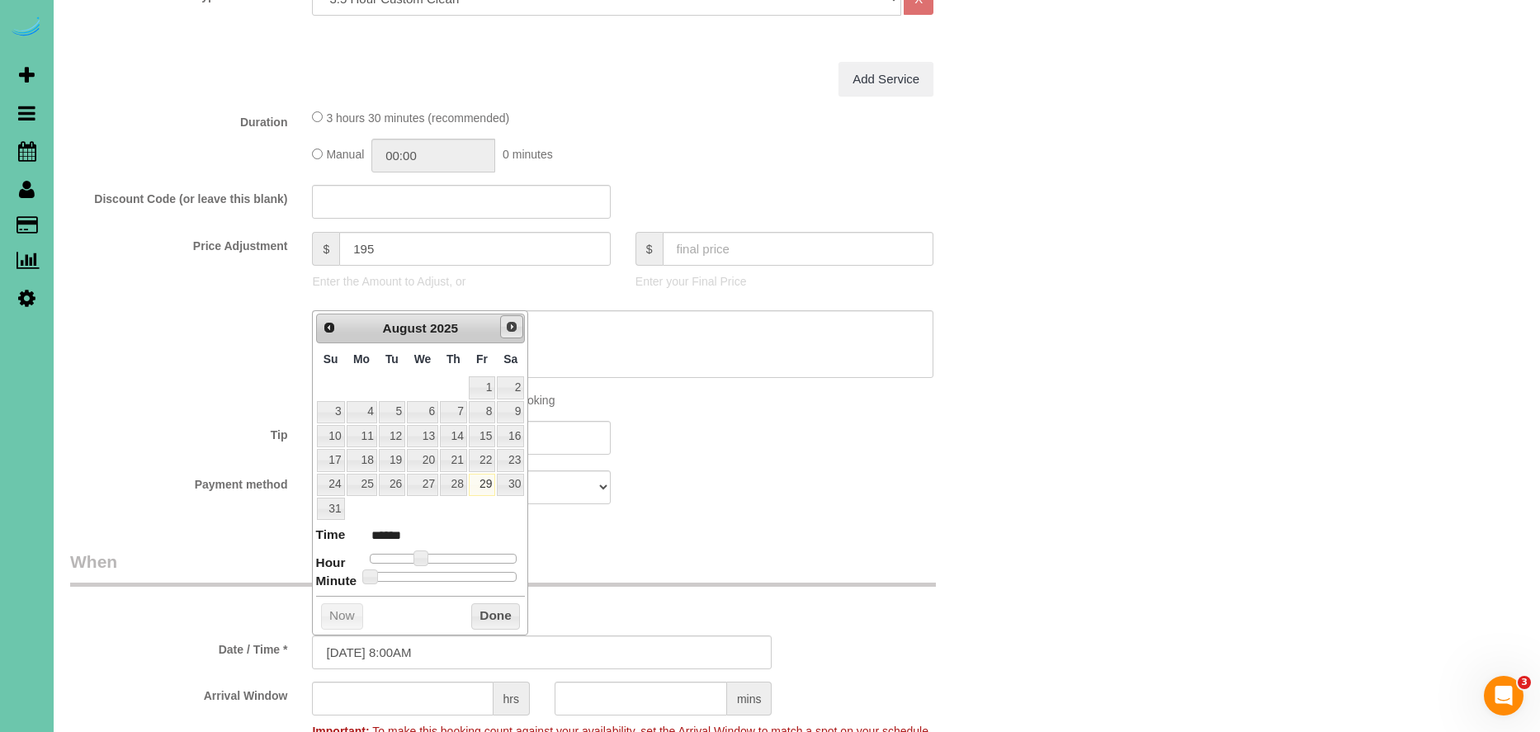
click at [507, 323] on span "Next" at bounding box center [511, 326] width 13 height 13
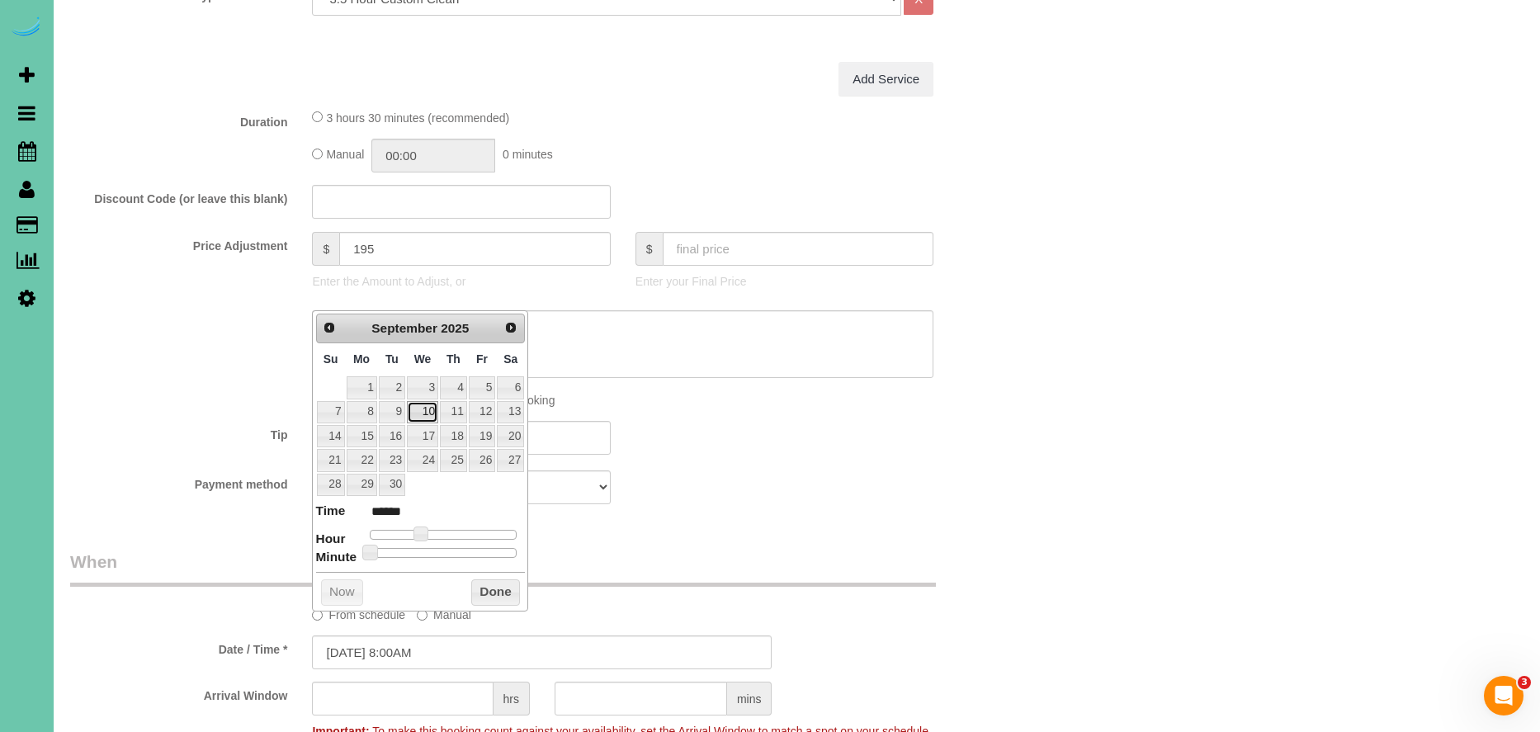
click at [424, 413] on link "10" at bounding box center [422, 412] width 31 height 22
type input "[DATE] 9:00AM"
type input "******"
type input "[DATE] 10:00AM"
type input "*******"
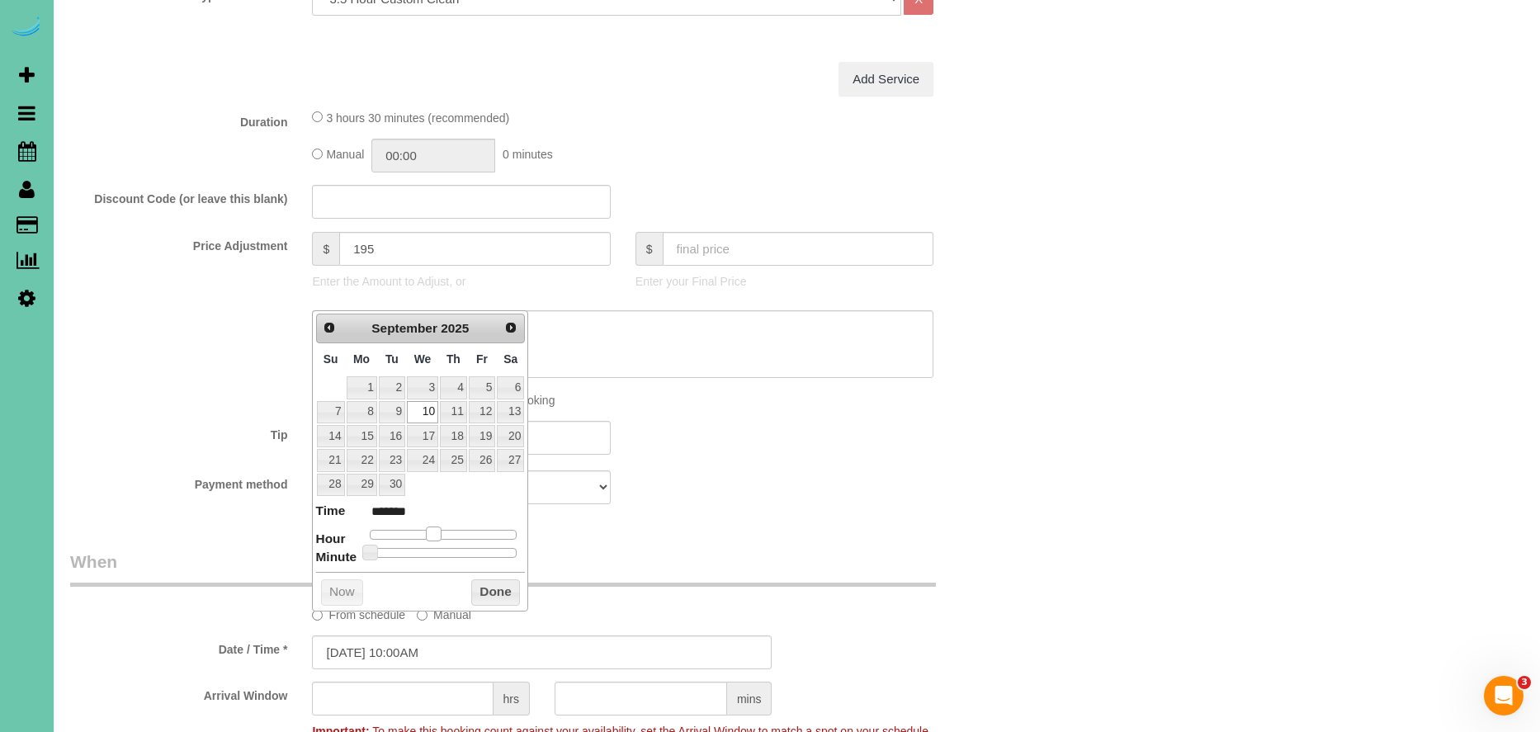
type input "[DATE] 11:00AM"
type input "*******"
type input "[DATE] 12:00PM"
type input "*******"
type input "[DATE] 11:00AM"
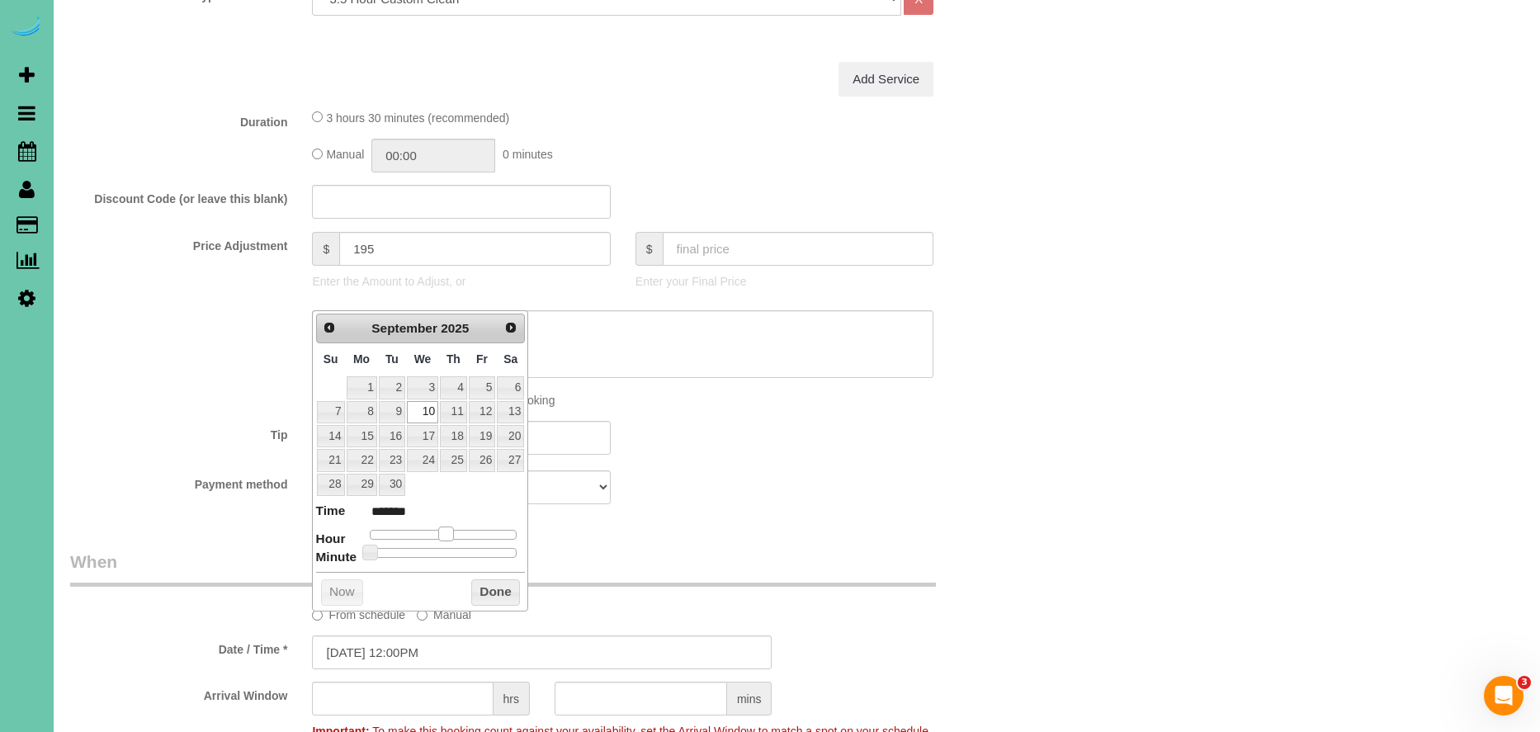
type input "*******"
drag, startPoint x: 430, startPoint y: 530, endPoint x: 388, endPoint y: 558, distance: 50.6
click at [442, 534] on span at bounding box center [439, 533] width 15 height 15
type input "[DATE] 11:05AM"
type input "*******"
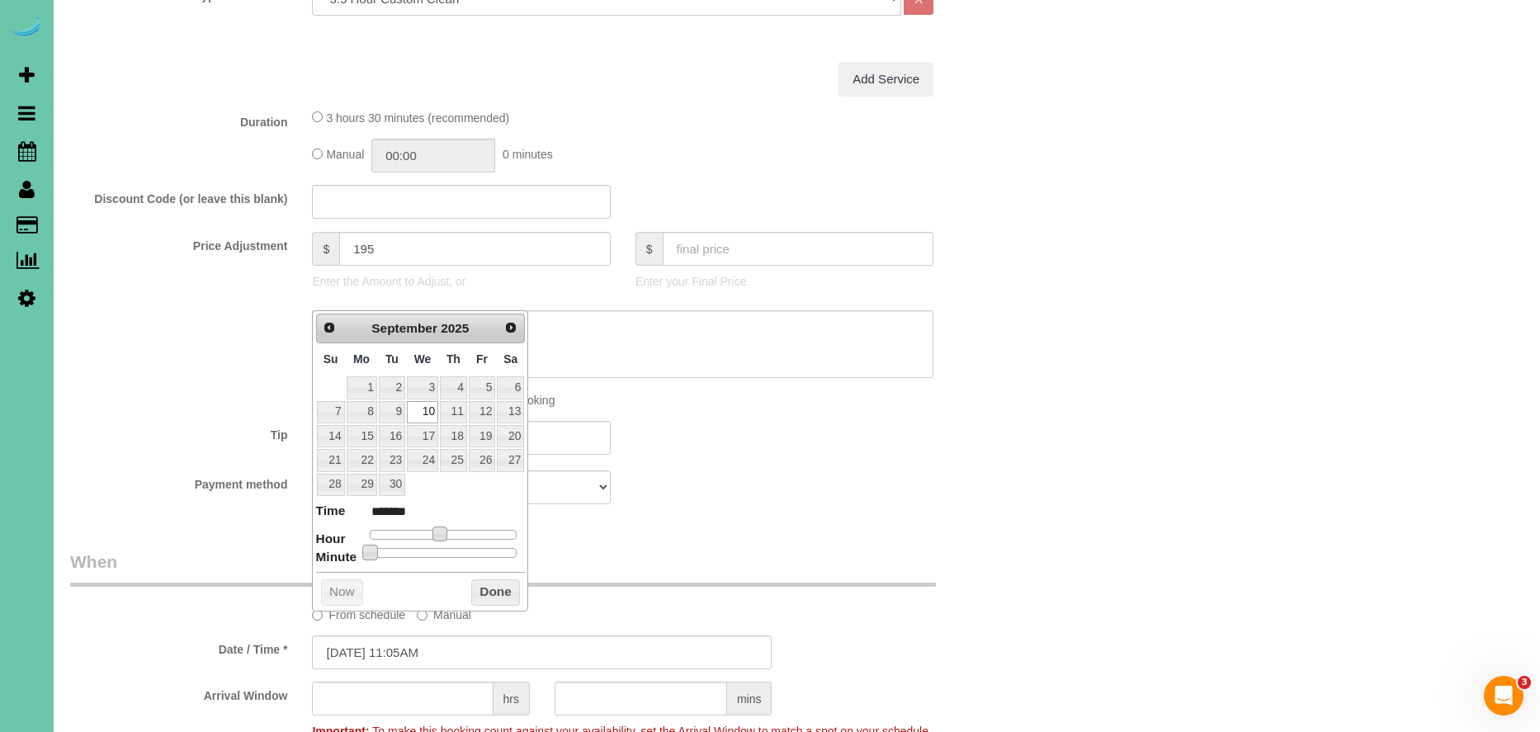
type input "[DATE] 11:10AM"
type input "*******"
type input "[DATE] 11:15AM"
type input "*******"
type input "[DATE] 11:20AM"
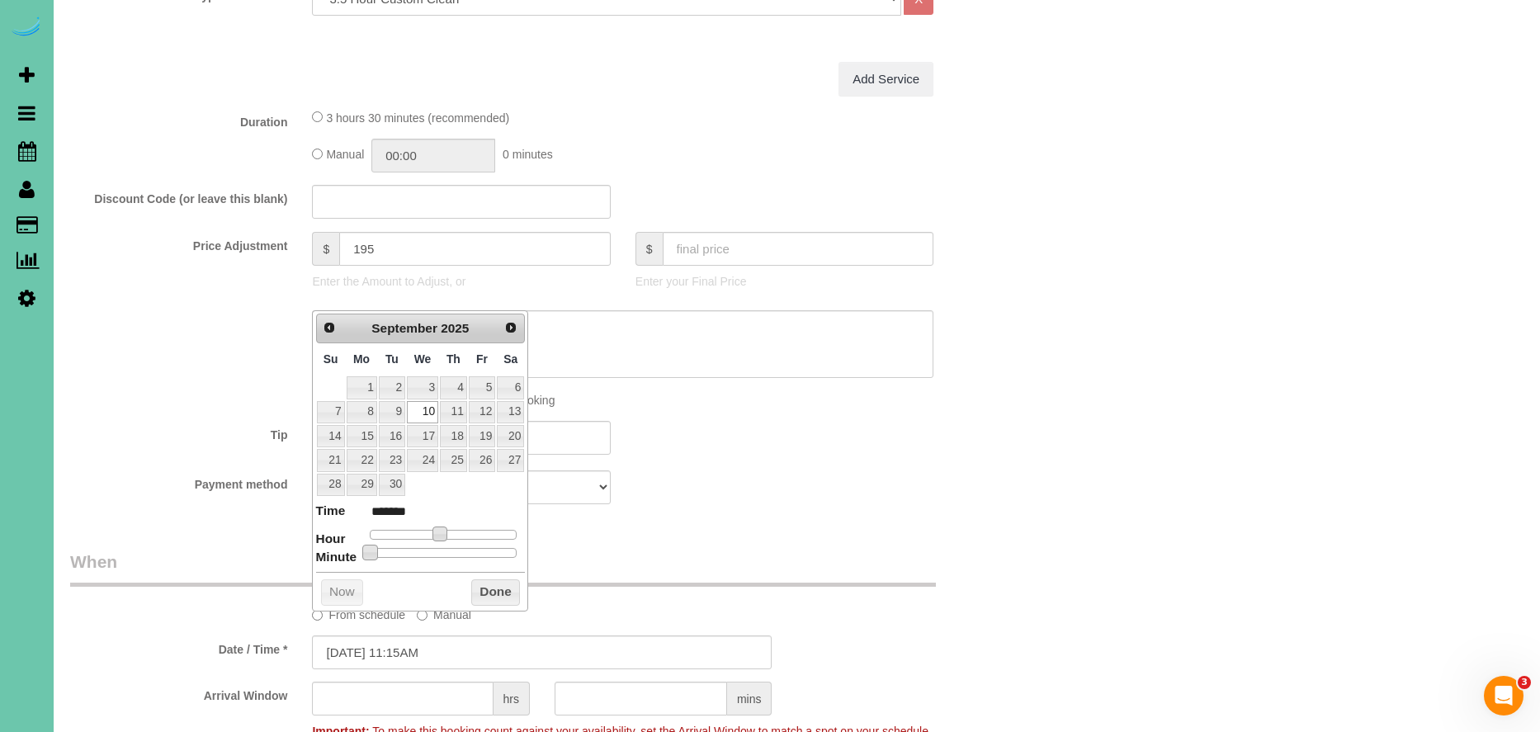
type input "*******"
type input "[DATE] 11:25AM"
type input "*******"
type input "[DATE] 11:30AM"
type input "*******"
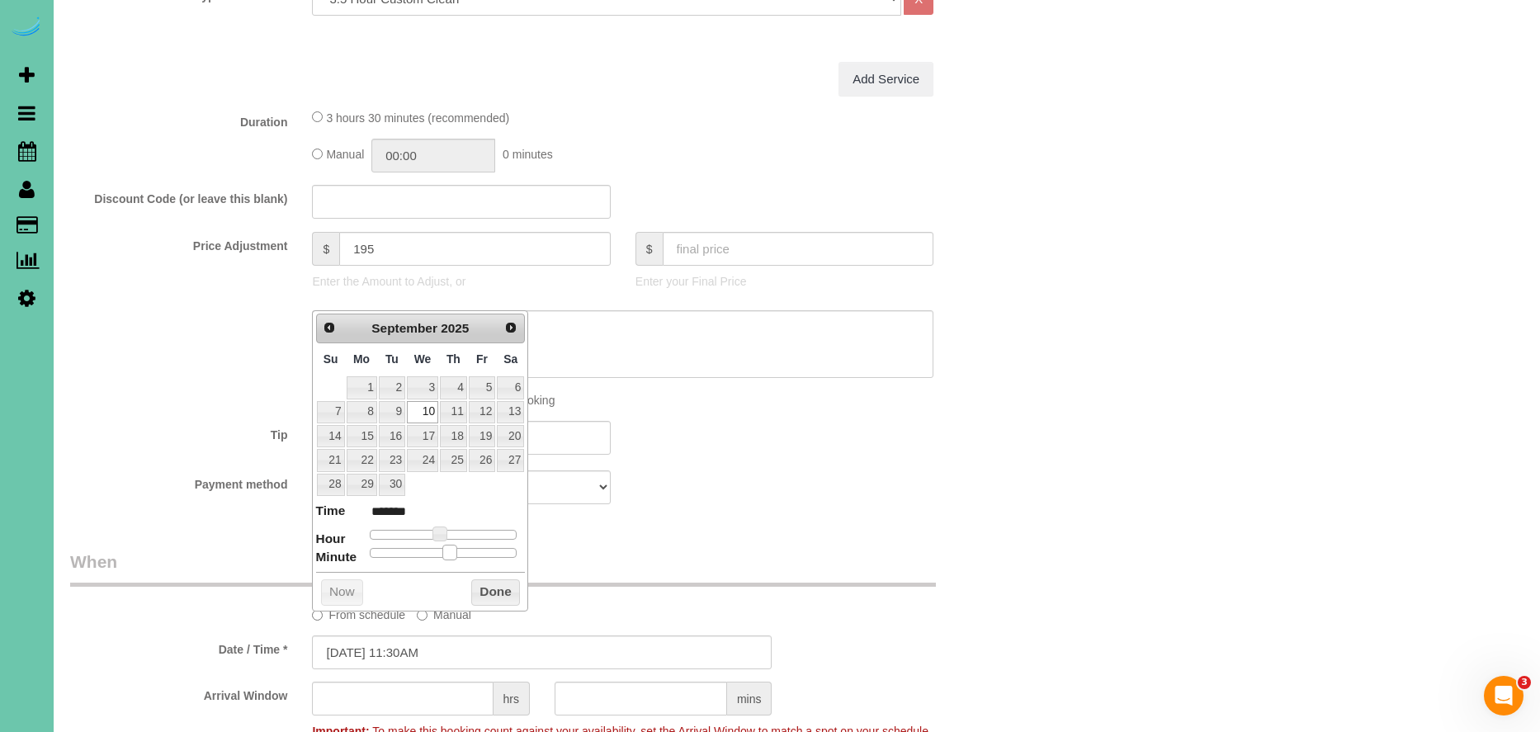
drag, startPoint x: 373, startPoint y: 557, endPoint x: 447, endPoint y: 560, distance: 74.3
click at [447, 560] on div "Prev Next [DATE] Su Mo Tu We Th Fr Sa 1 2 3 4 5 6 7 8 9 10 11 12 13 14 15 16 17…" at bounding box center [420, 460] width 216 height 300
drag, startPoint x: 497, startPoint y: 592, endPoint x: 600, endPoint y: 712, distance: 158.6
click at [497, 592] on button "Done" at bounding box center [495, 592] width 49 height 26
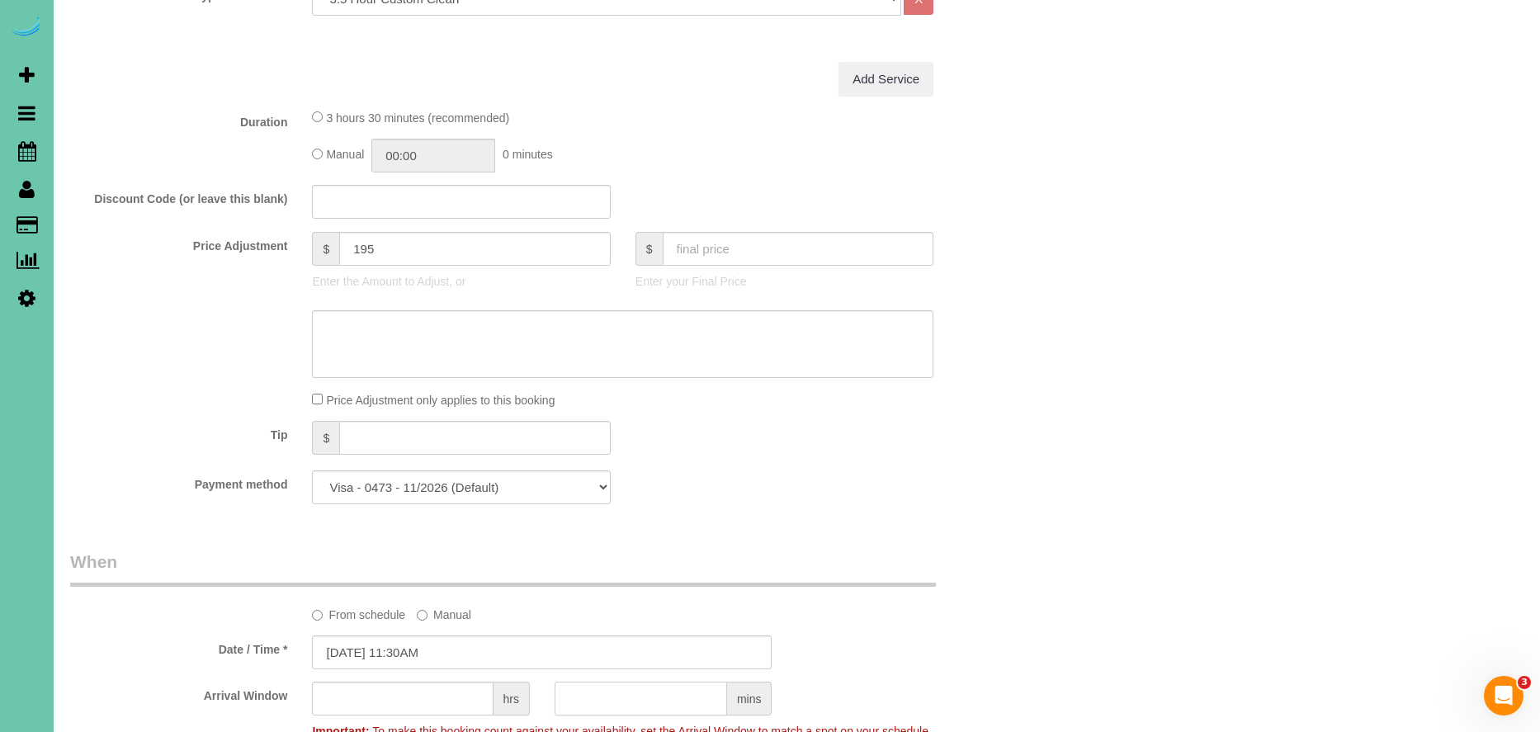
click at [656, 704] on input "text" at bounding box center [640, 699] width 172 height 34
type input "3"
click at [432, 703] on input "text" at bounding box center [402, 699] width 181 height 34
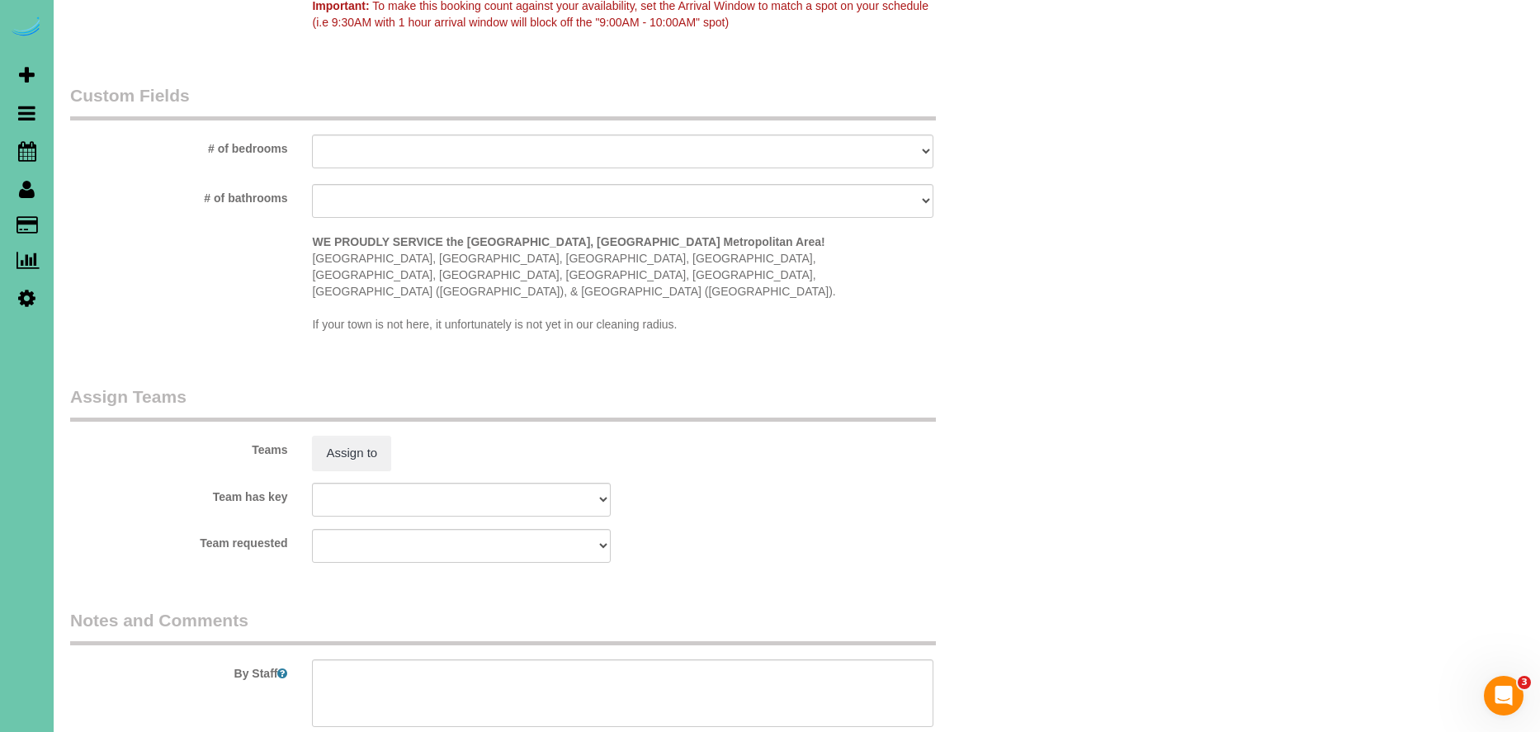
scroll to position [1400, 0]
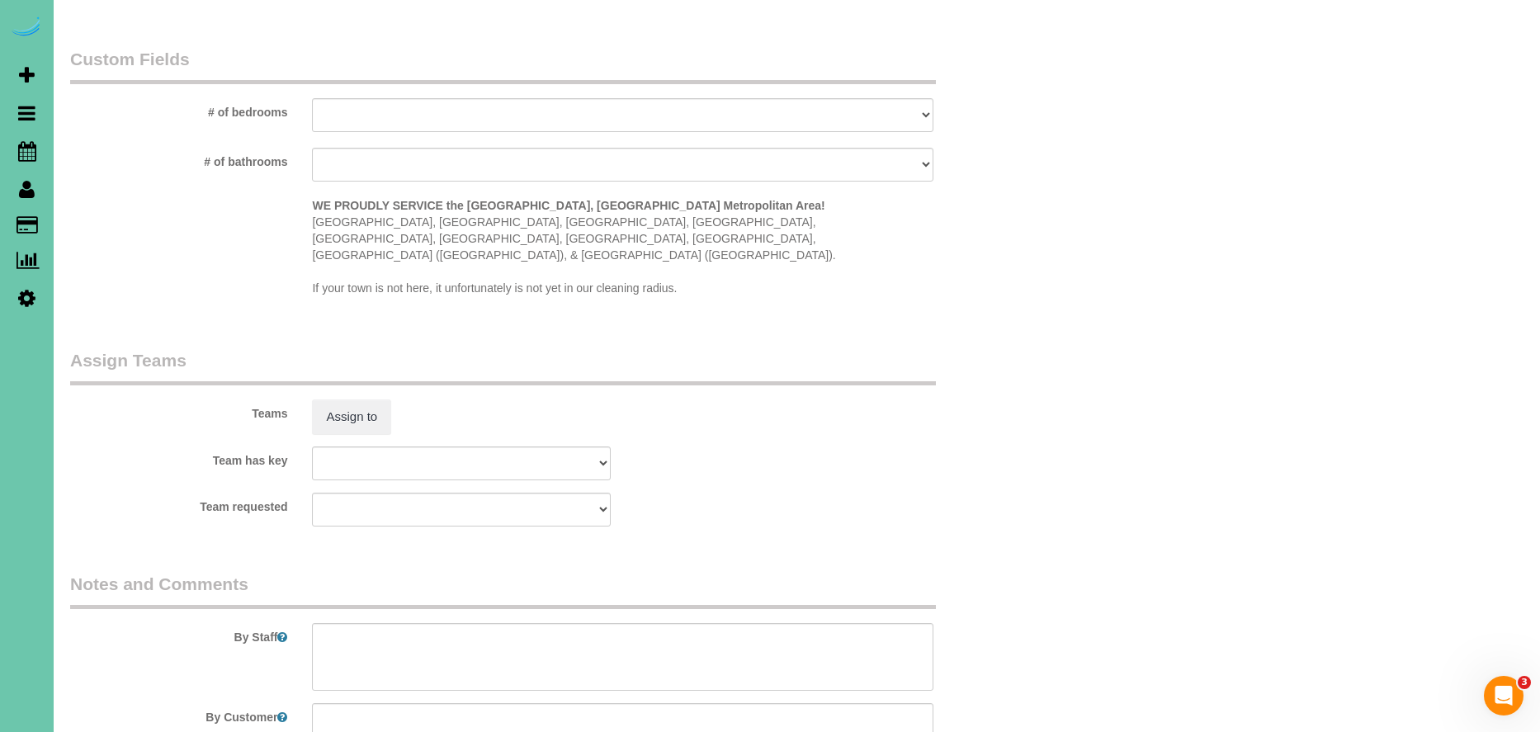
type input "1"
click at [468, 638] on textarea at bounding box center [622, 657] width 621 height 68
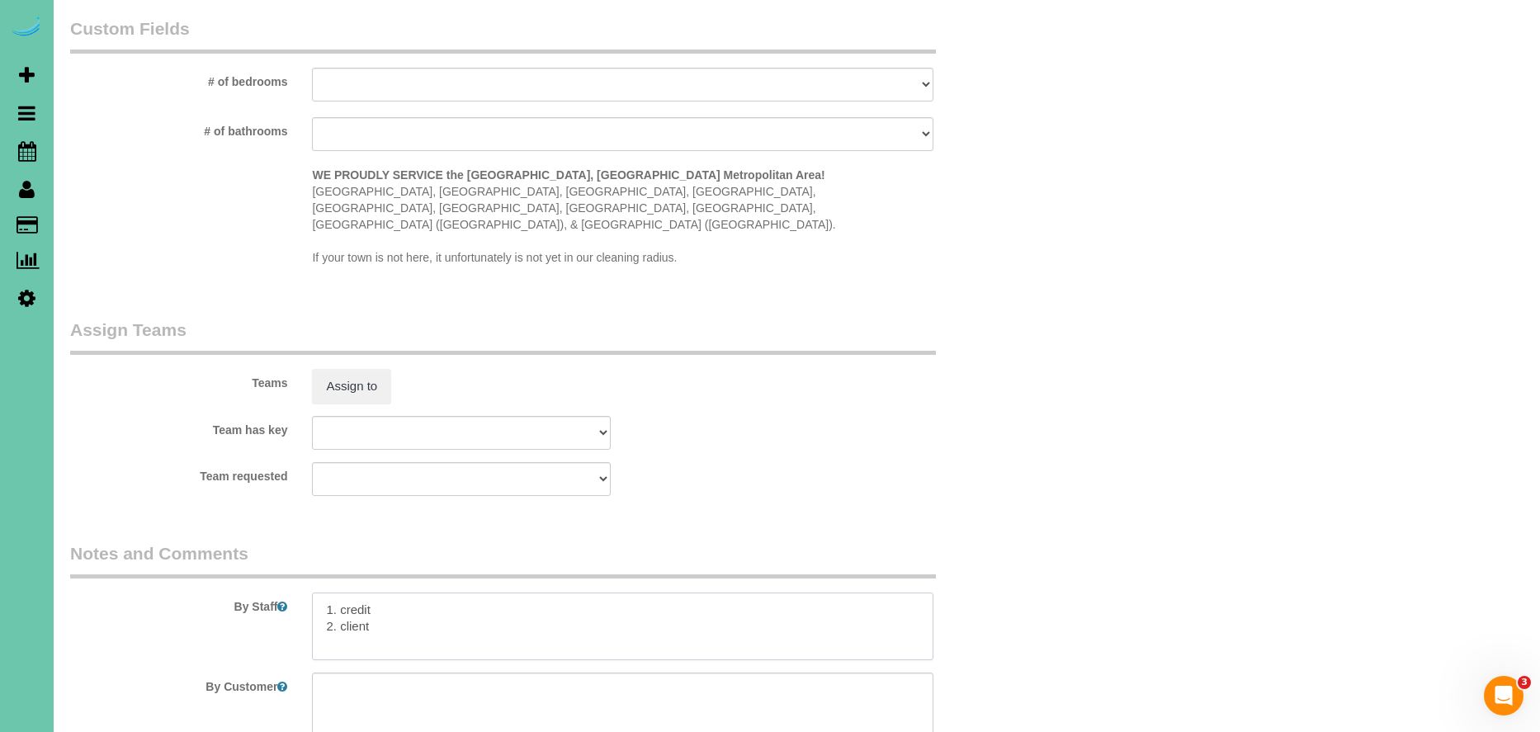
scroll to position [1458, 0]
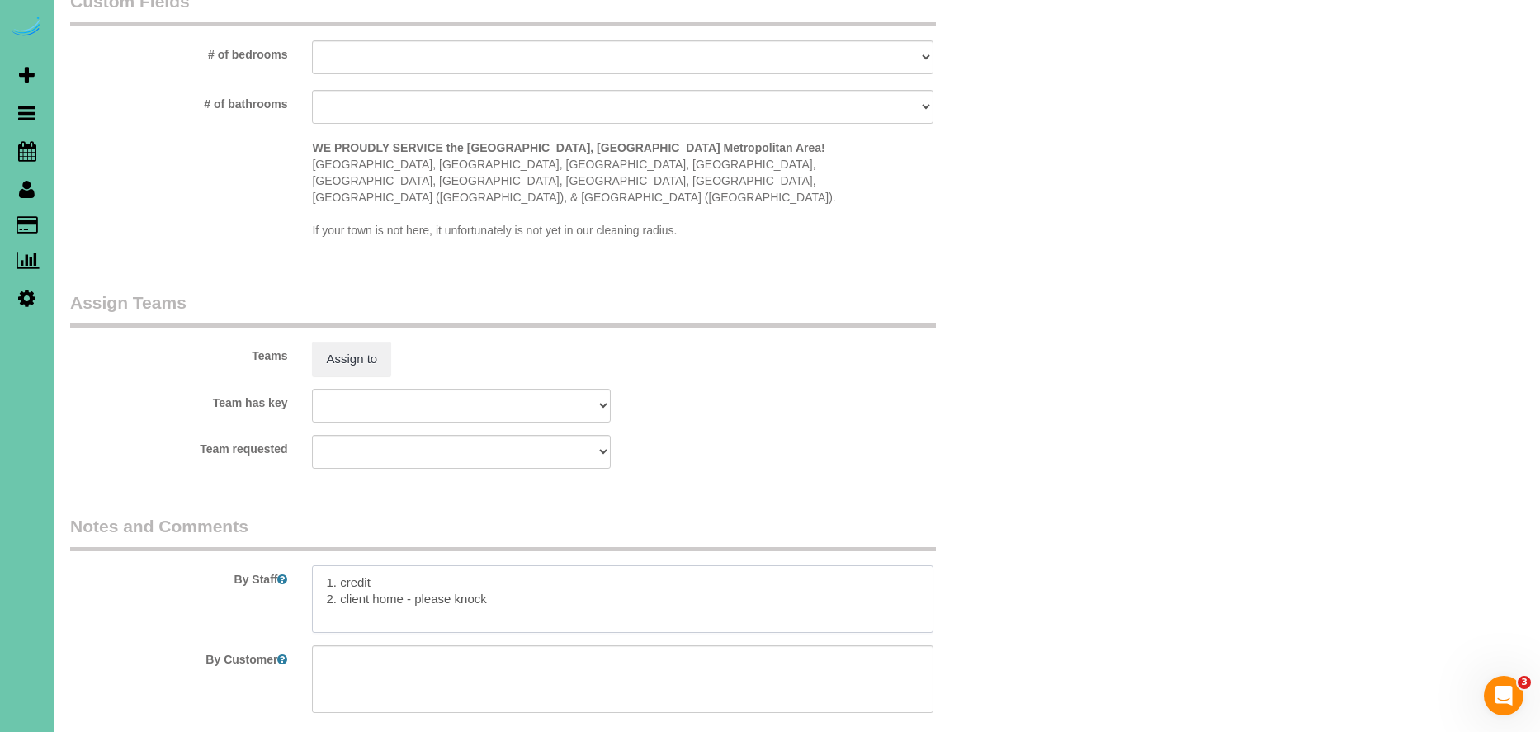
click at [313, 565] on textarea at bounding box center [622, 599] width 621 height 68
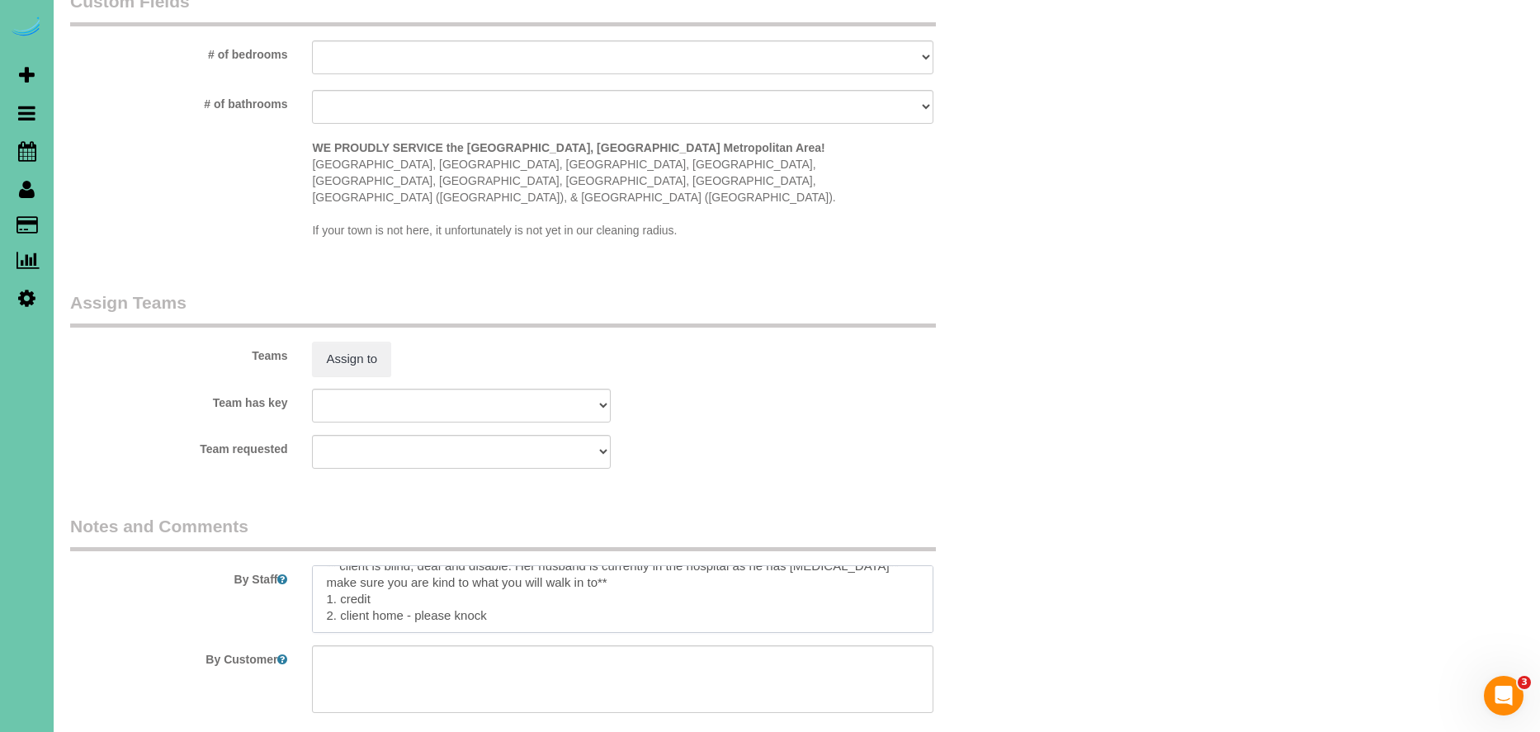
click at [547, 597] on textarea at bounding box center [622, 599] width 621 height 68
click at [550, 565] on textarea at bounding box center [622, 599] width 621 height 68
click at [536, 585] on textarea at bounding box center [622, 599] width 621 height 68
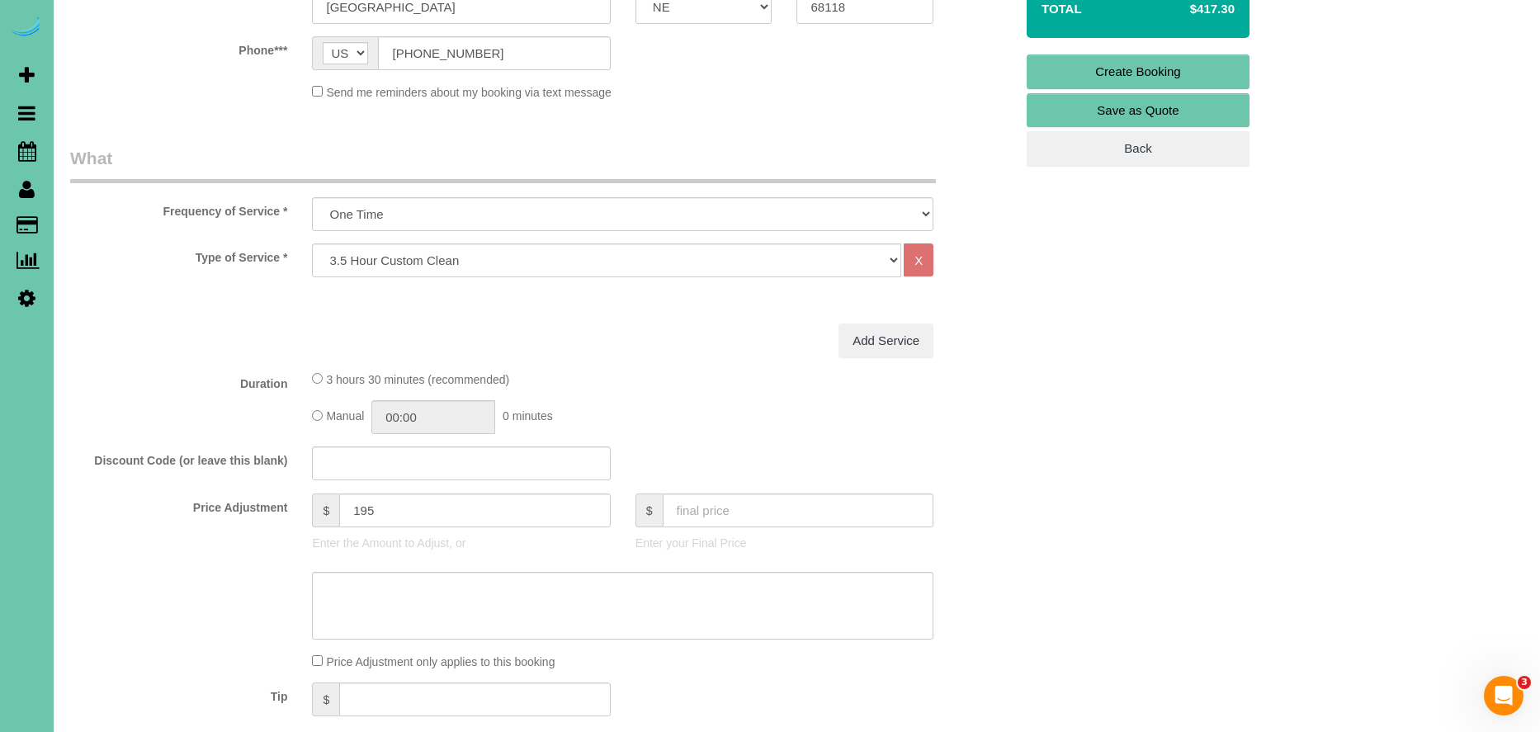
scroll to position [0, 0]
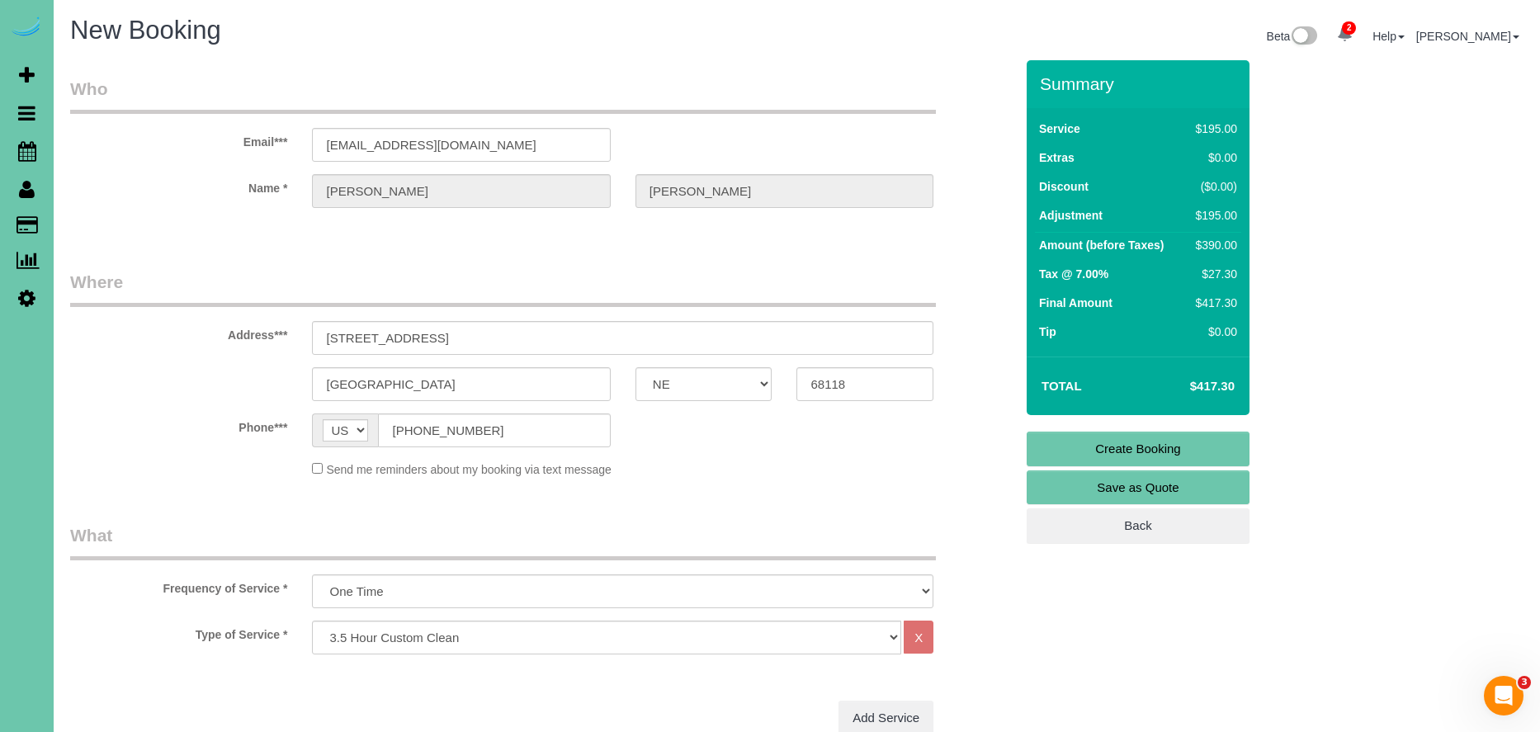
type textarea "** client is blind, deaf and disable. Her husband is currently in the hospital …"
click at [1164, 445] on link "Create Booking" at bounding box center [1137, 449] width 223 height 35
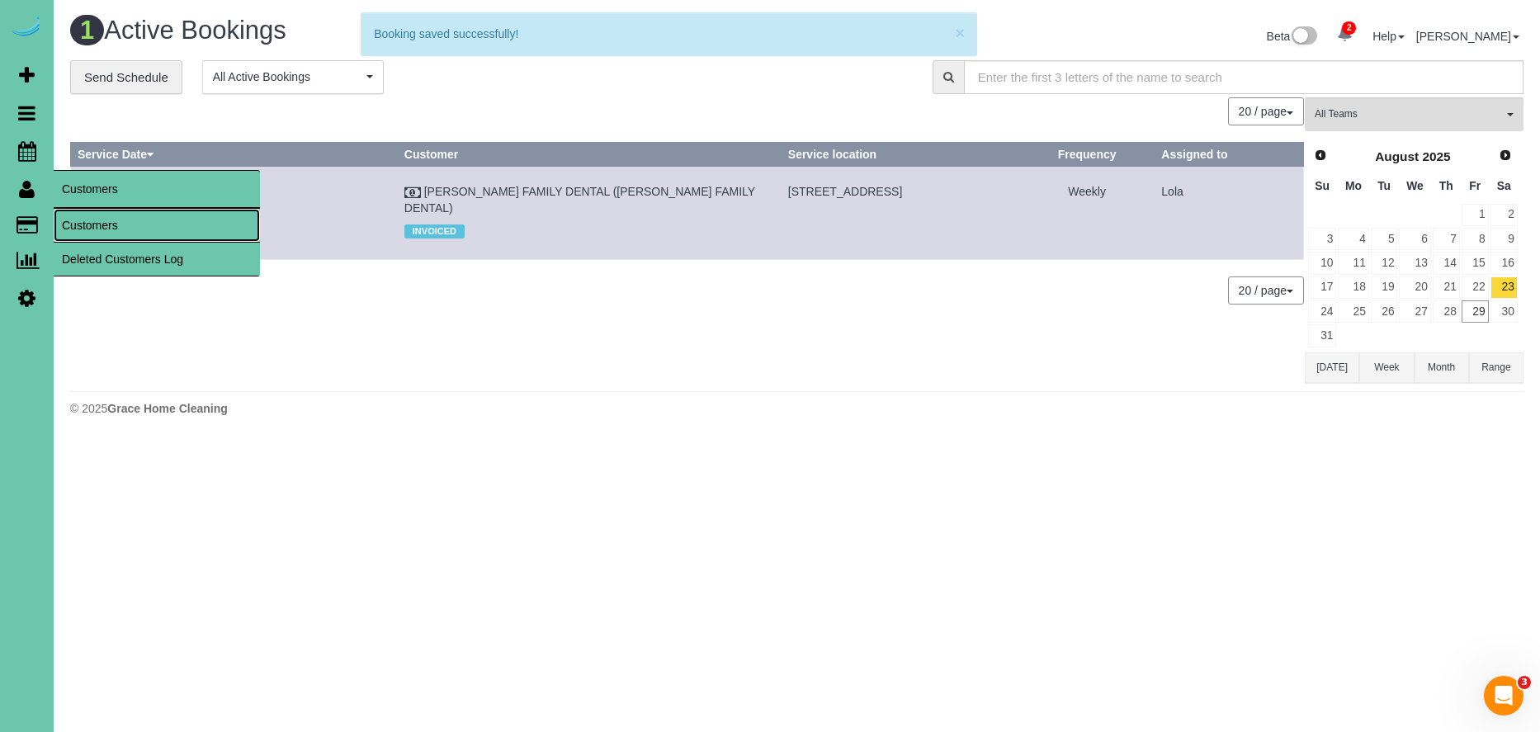
drag, startPoint x: 132, startPoint y: 232, endPoint x: 122, endPoint y: 230, distance: 10.0
click at [133, 231] on link "Customers" at bounding box center [157, 225] width 206 height 33
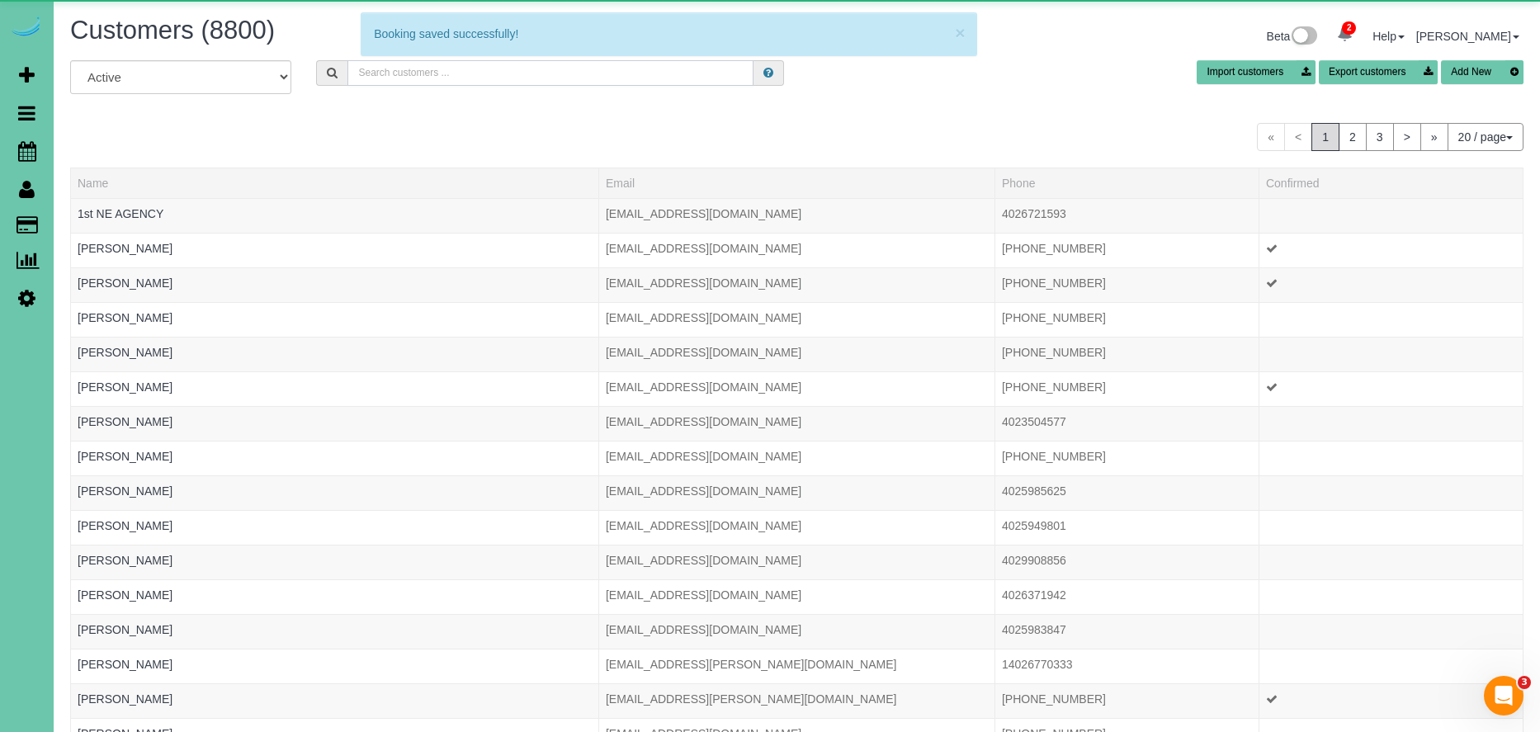
click at [404, 78] on input "text" at bounding box center [550, 73] width 406 height 26
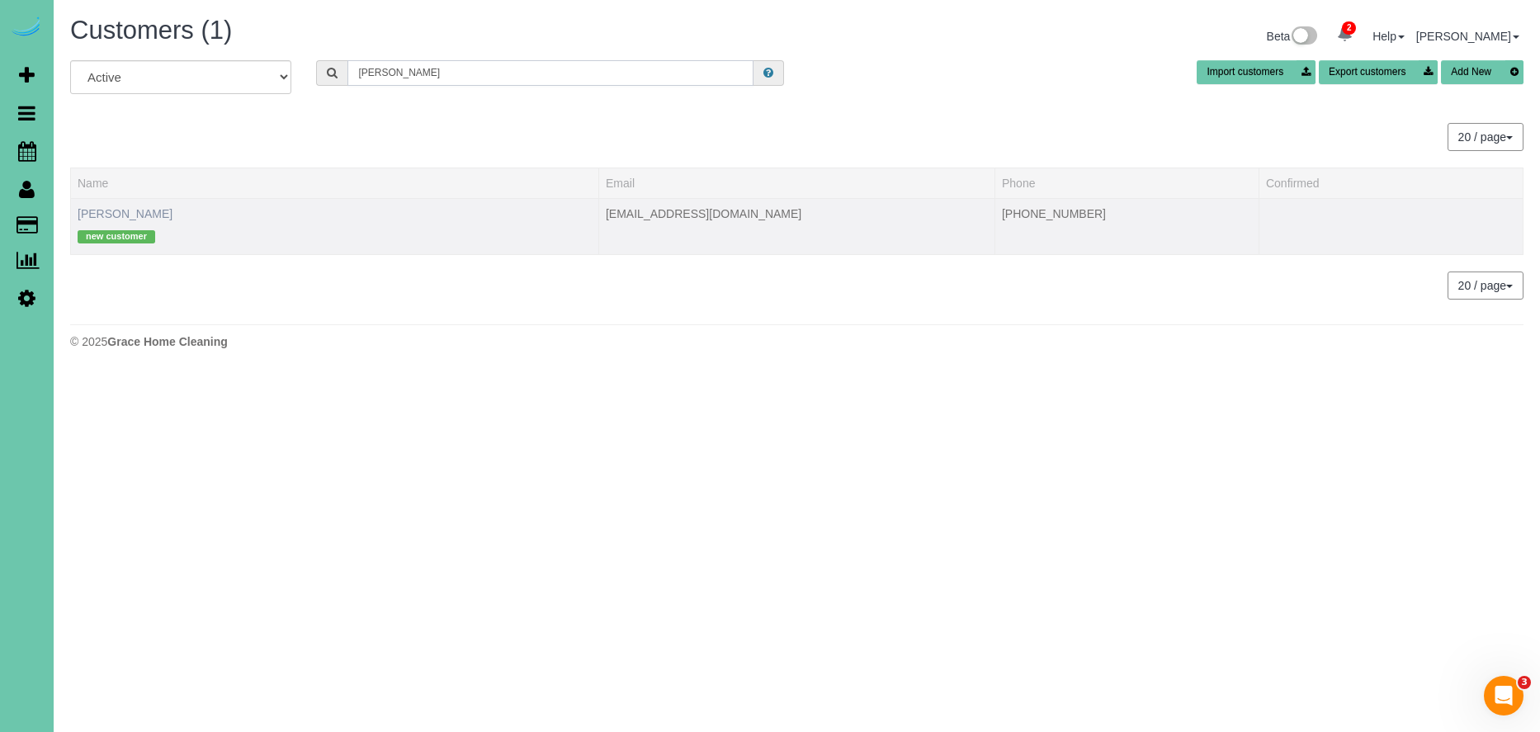
type input "[PERSON_NAME]"
click at [100, 209] on link "[PERSON_NAME]" at bounding box center [125, 213] width 95 height 13
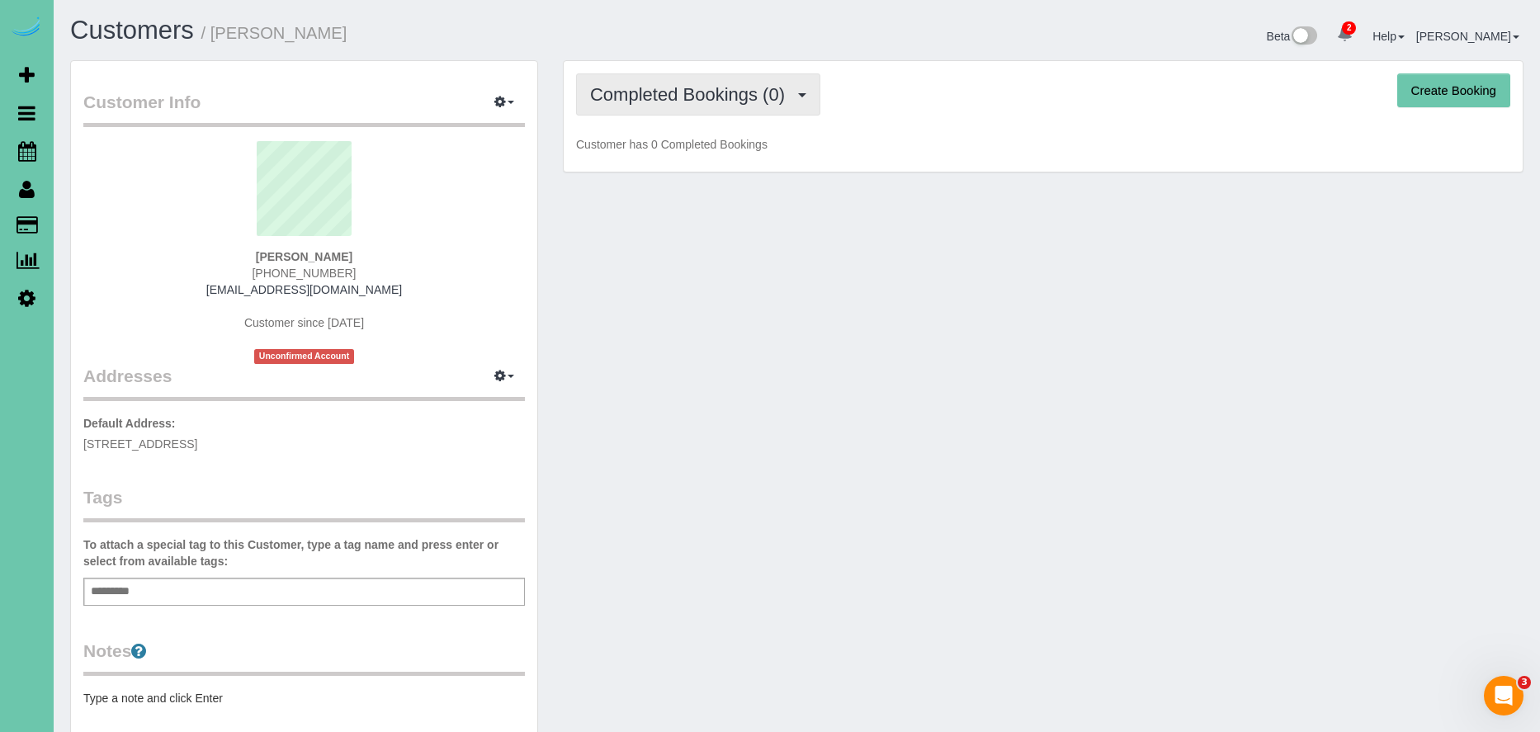
click at [680, 94] on span "Completed Bookings (0)" at bounding box center [691, 94] width 203 height 21
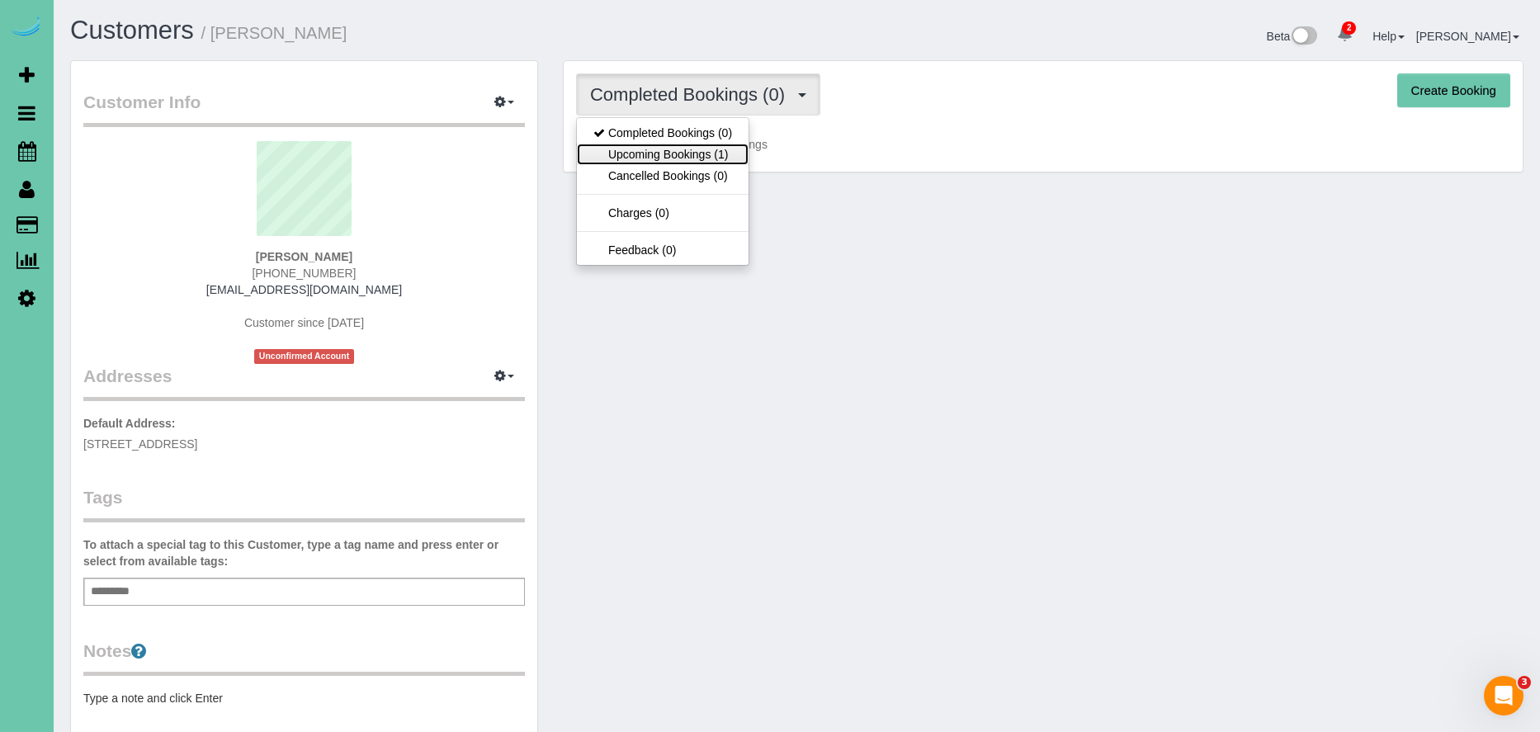
click at [702, 152] on link "Upcoming Bookings (1)" at bounding box center [663, 154] width 172 height 21
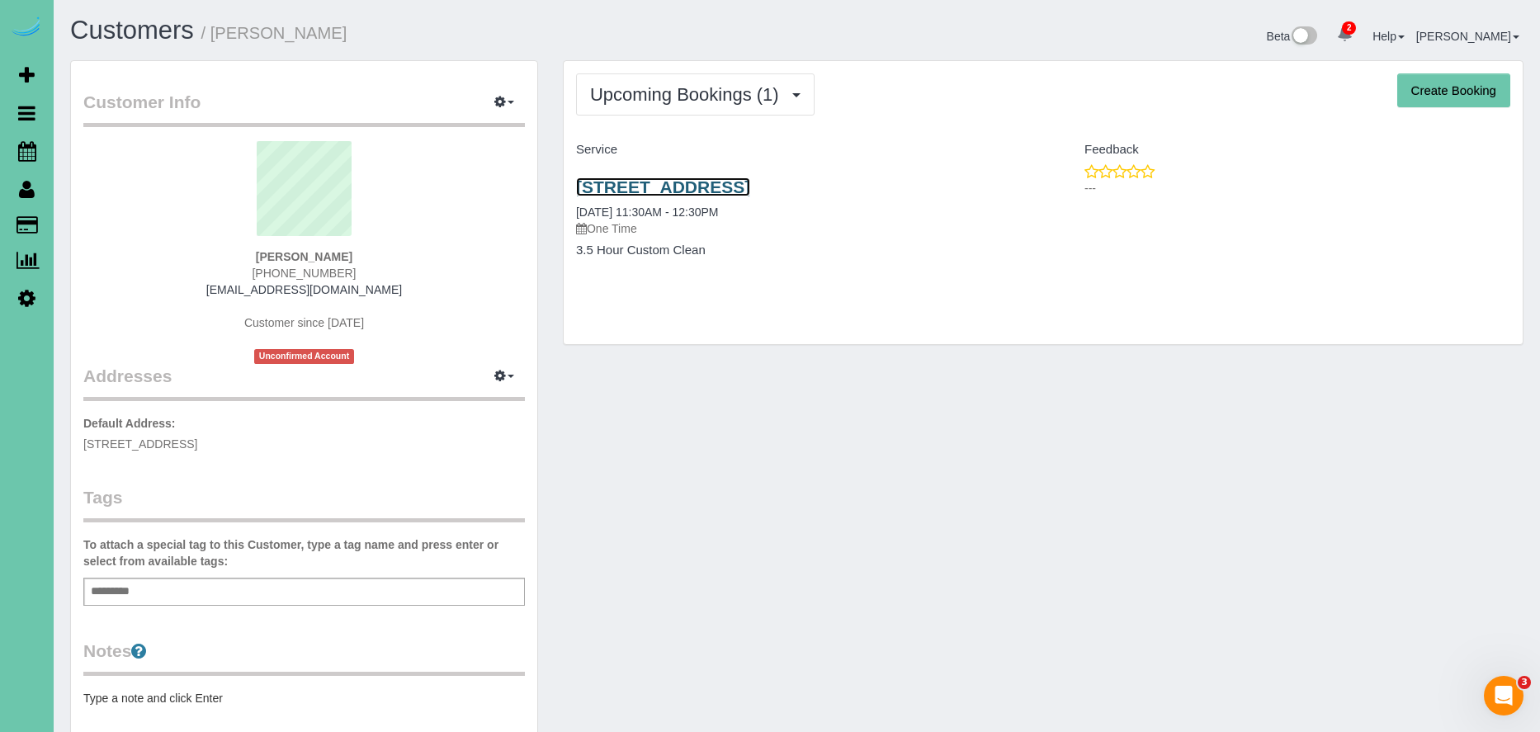
click at [750, 181] on link "[STREET_ADDRESS]" at bounding box center [663, 186] width 174 height 19
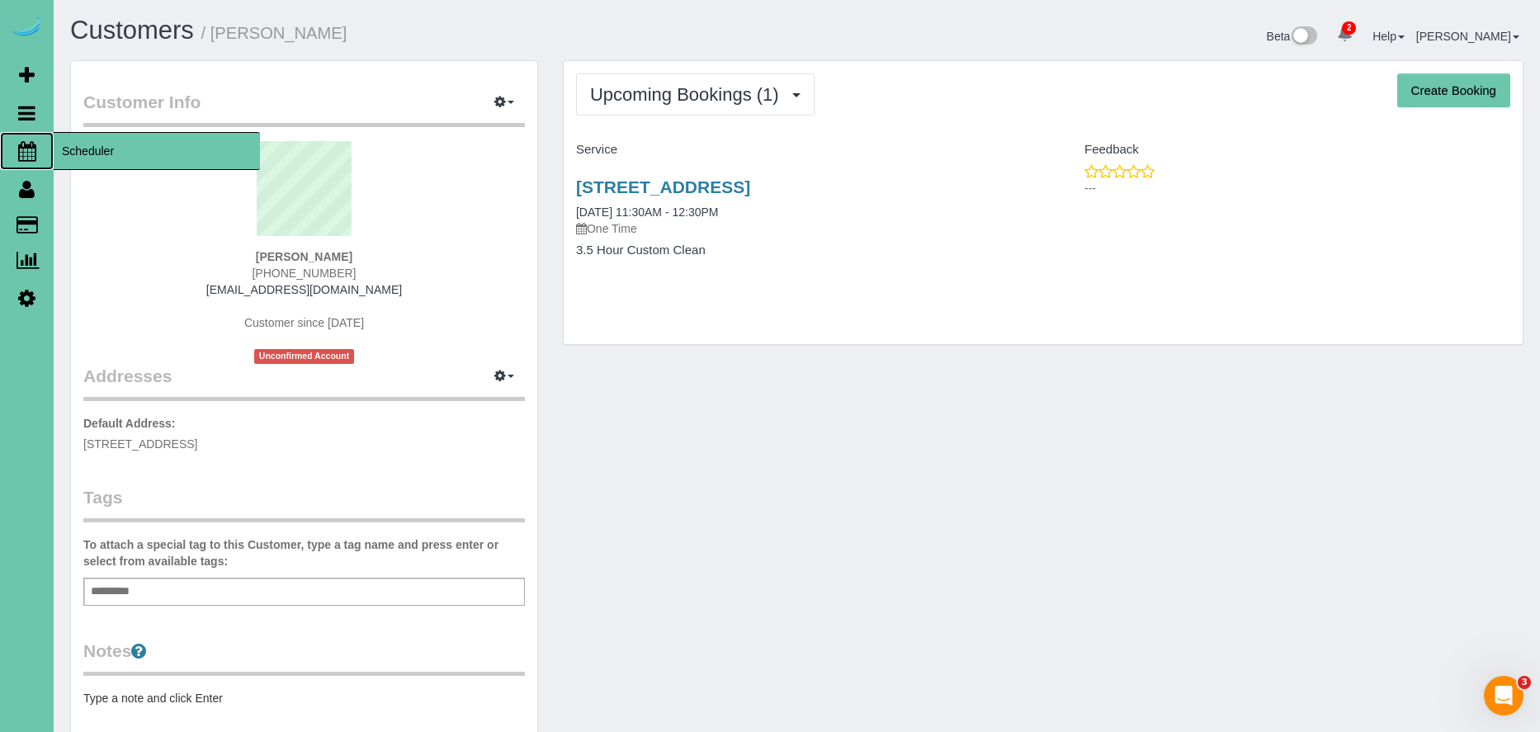
click at [168, 153] on span "Scheduler" at bounding box center [157, 151] width 206 height 38
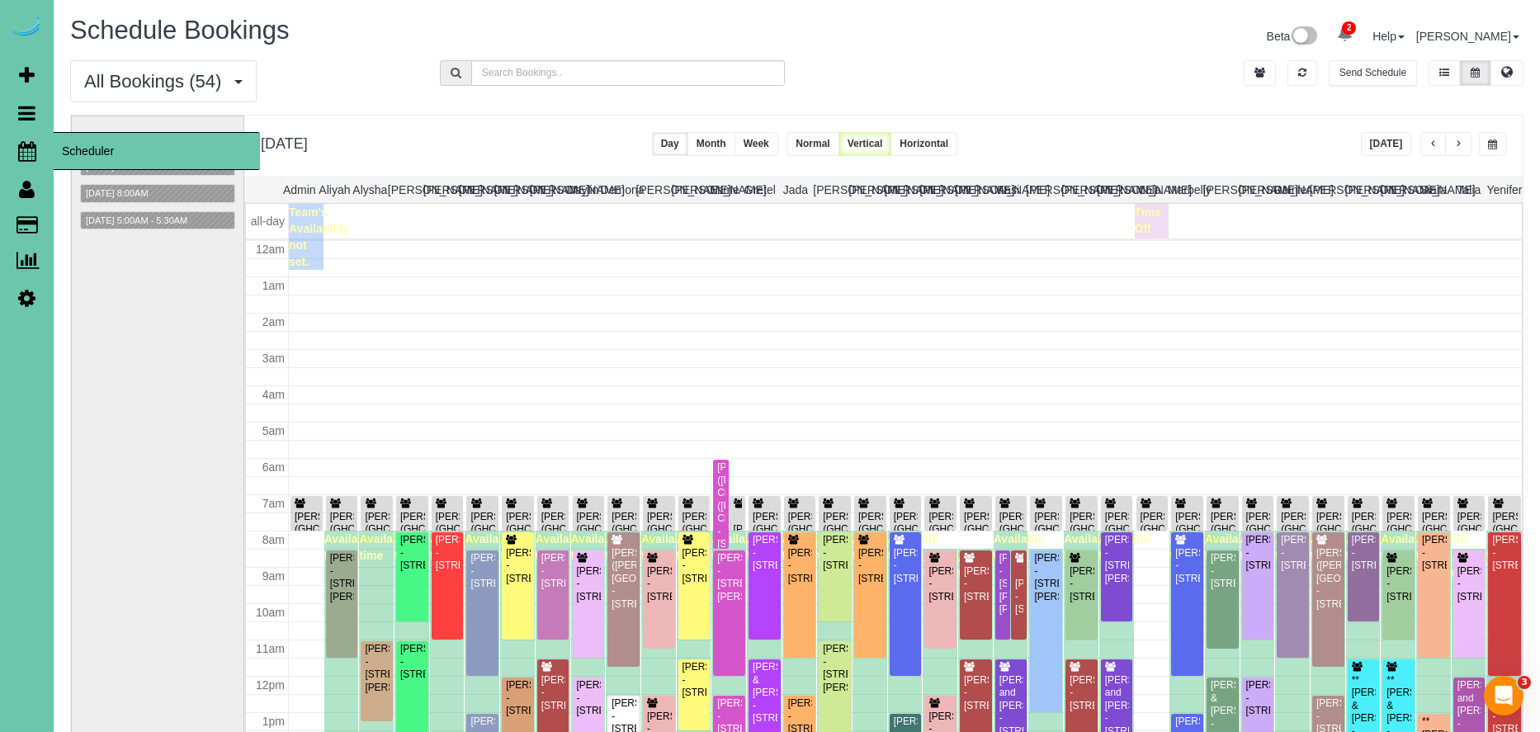
scroll to position [219, 0]
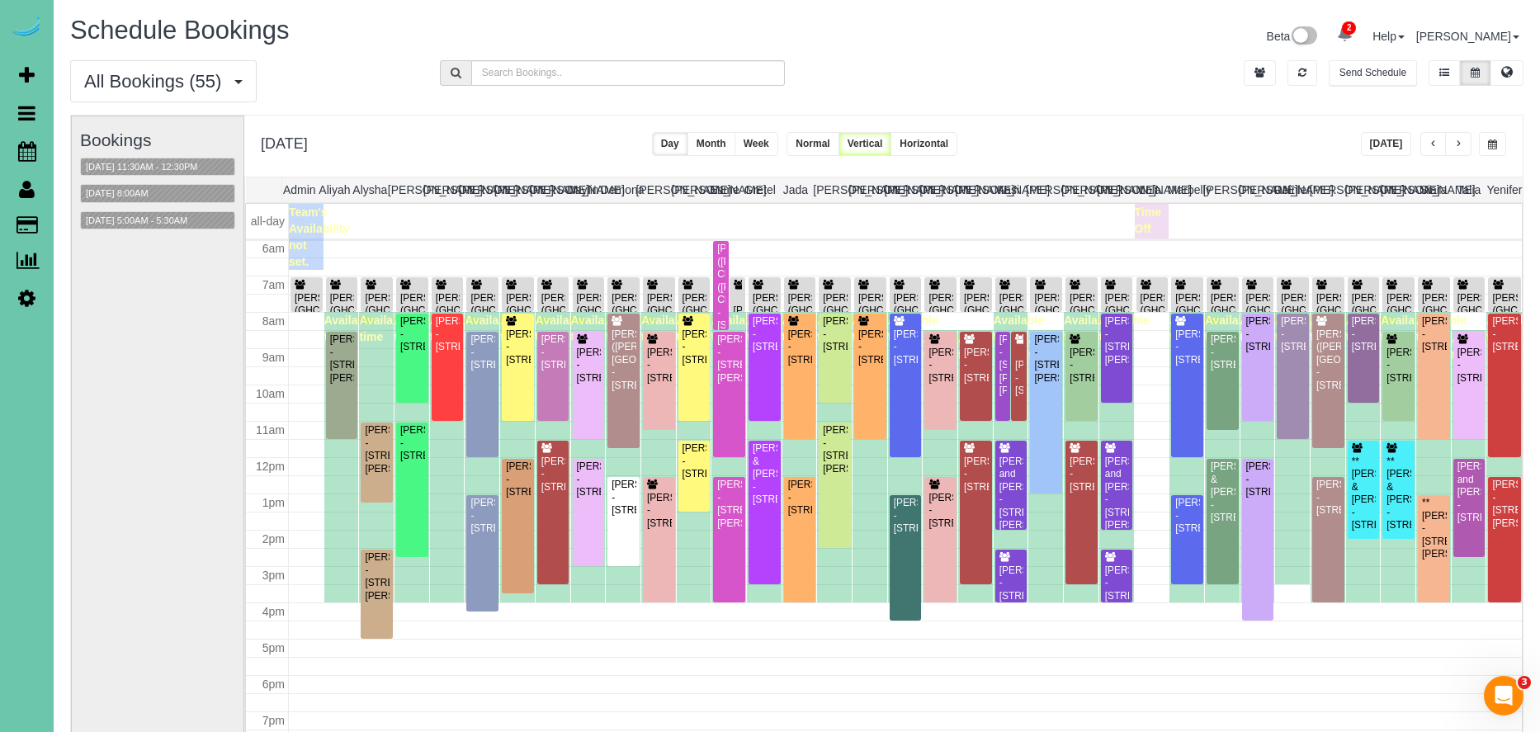
click at [583, 265] on td at bounding box center [922, 237] width 1198 height 66
click at [1314, 60] on button "button" at bounding box center [1302, 73] width 30 height 26
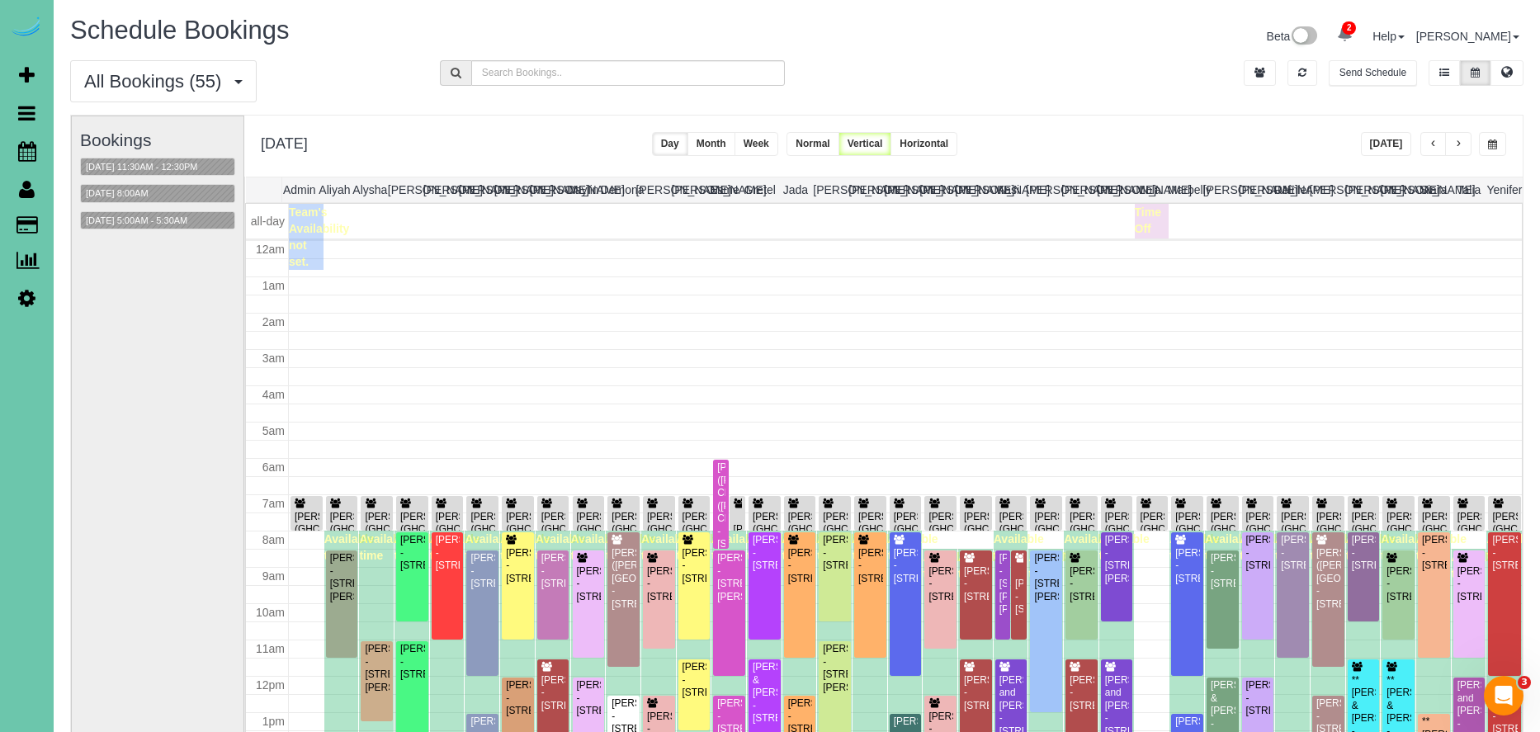
click at [1394, 146] on button "[DATE]" at bounding box center [1386, 144] width 51 height 24
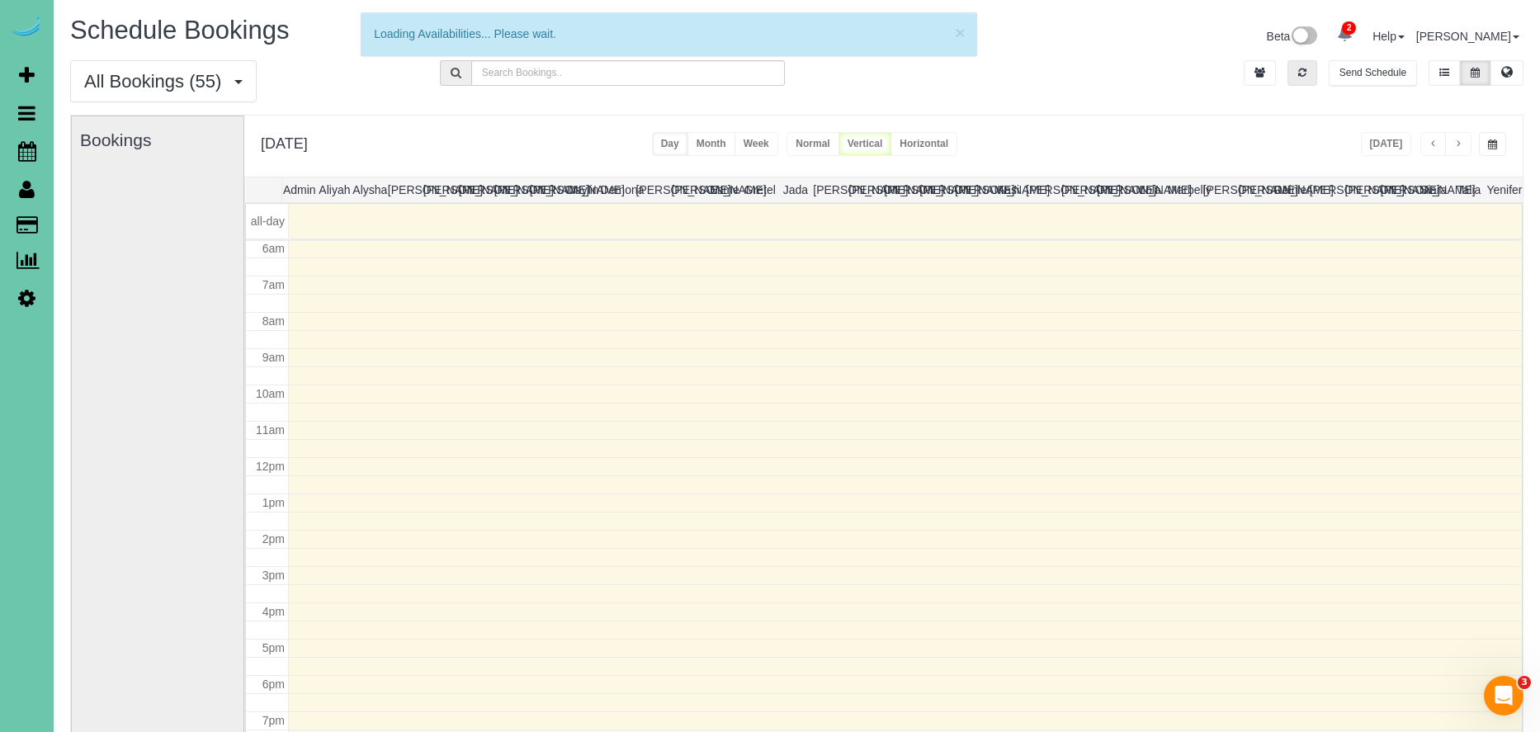
click at [1311, 72] on button "button" at bounding box center [1302, 73] width 30 height 26
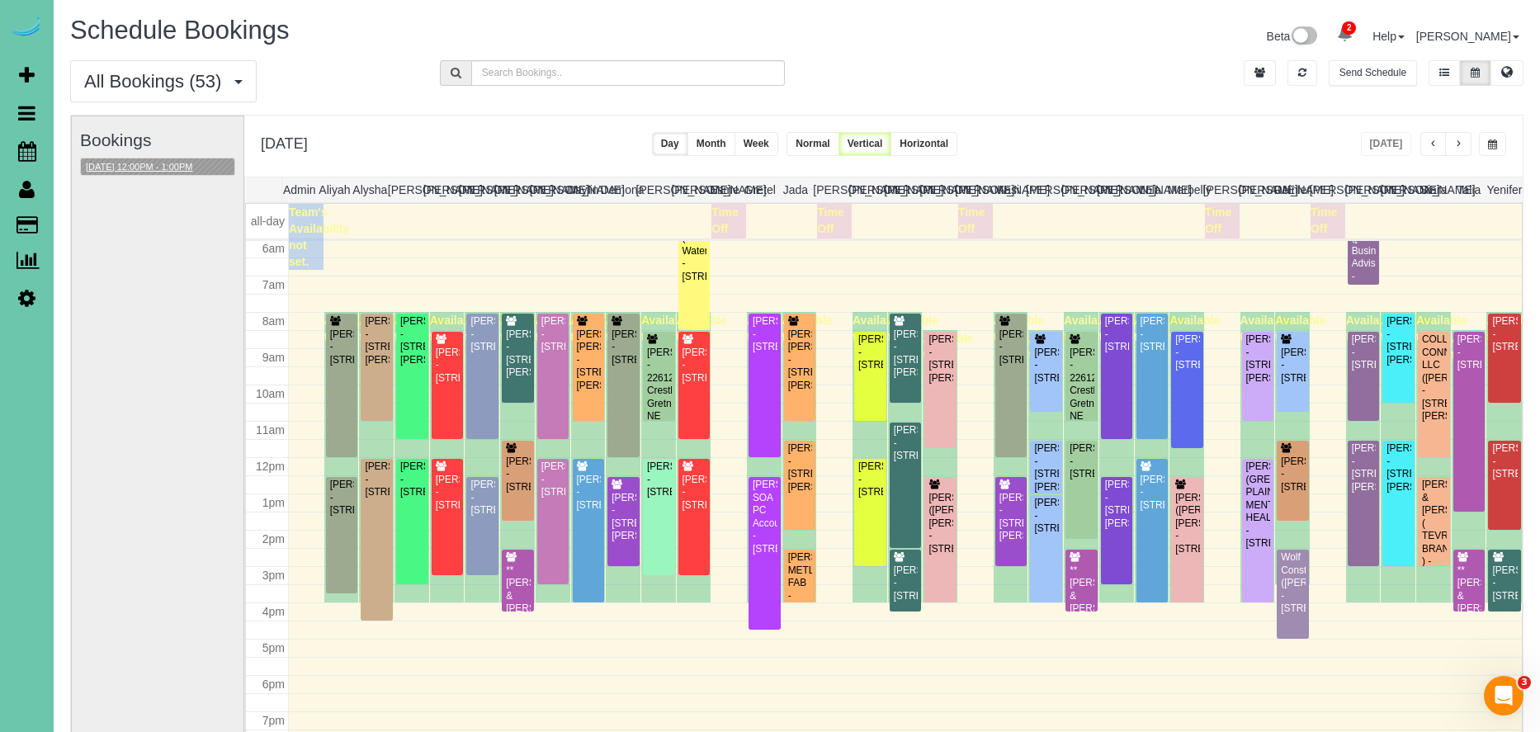
click at [179, 169] on button "[DATE] 12:00PM - 1:00PM" at bounding box center [139, 166] width 116 height 17
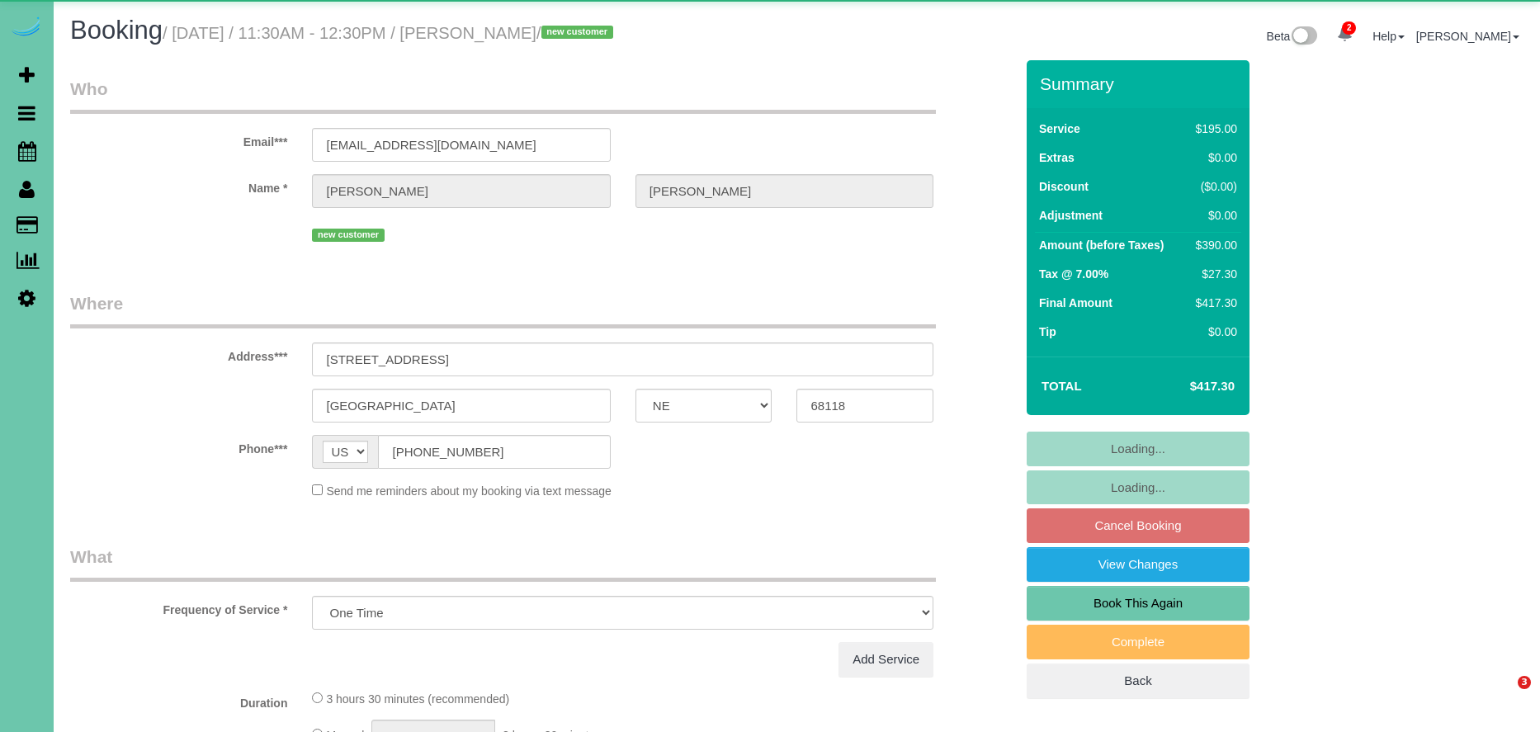
select select "NE"
select select "object:657"
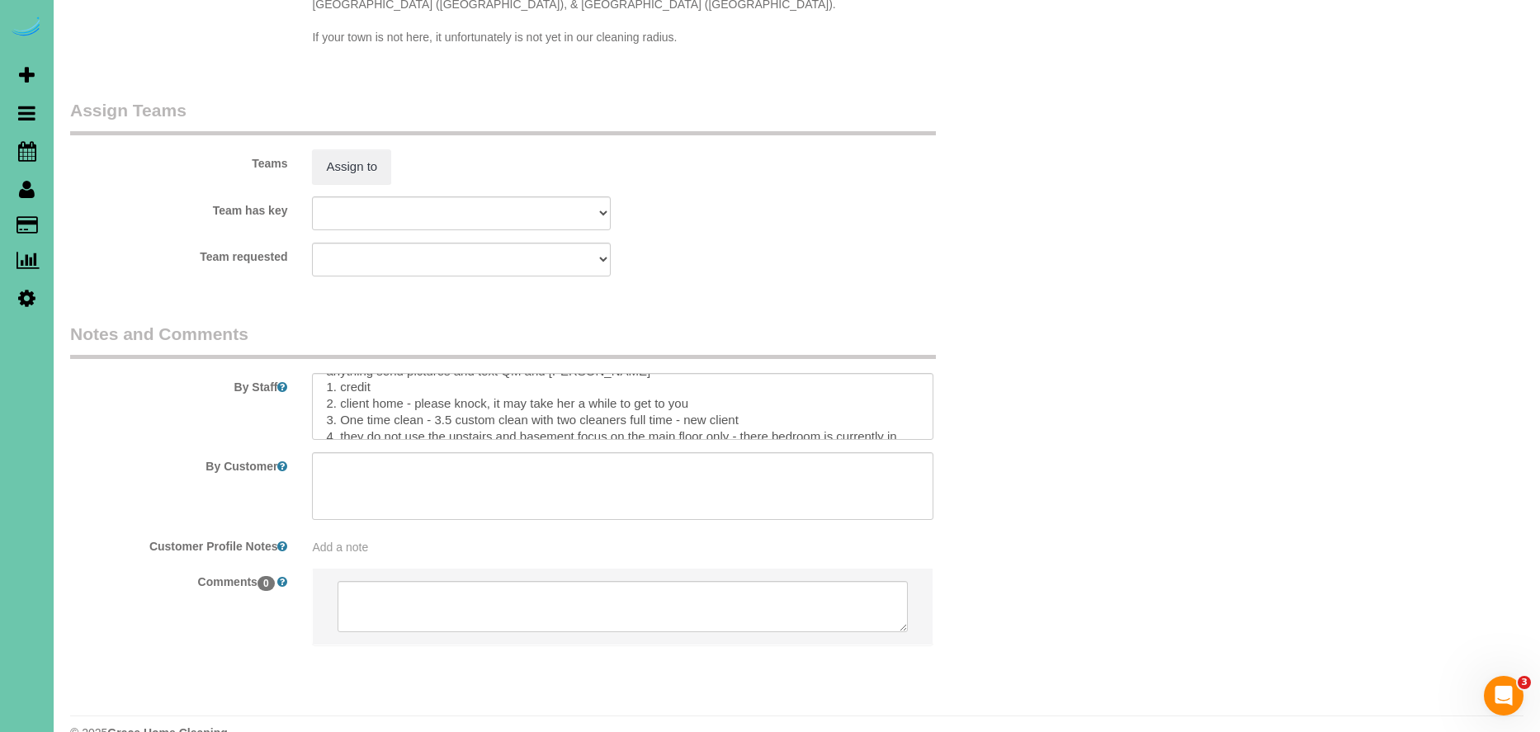
scroll to position [214, 0]
click at [639, 387] on textarea at bounding box center [622, 407] width 621 height 68
click at [648, 389] on textarea at bounding box center [622, 407] width 621 height 68
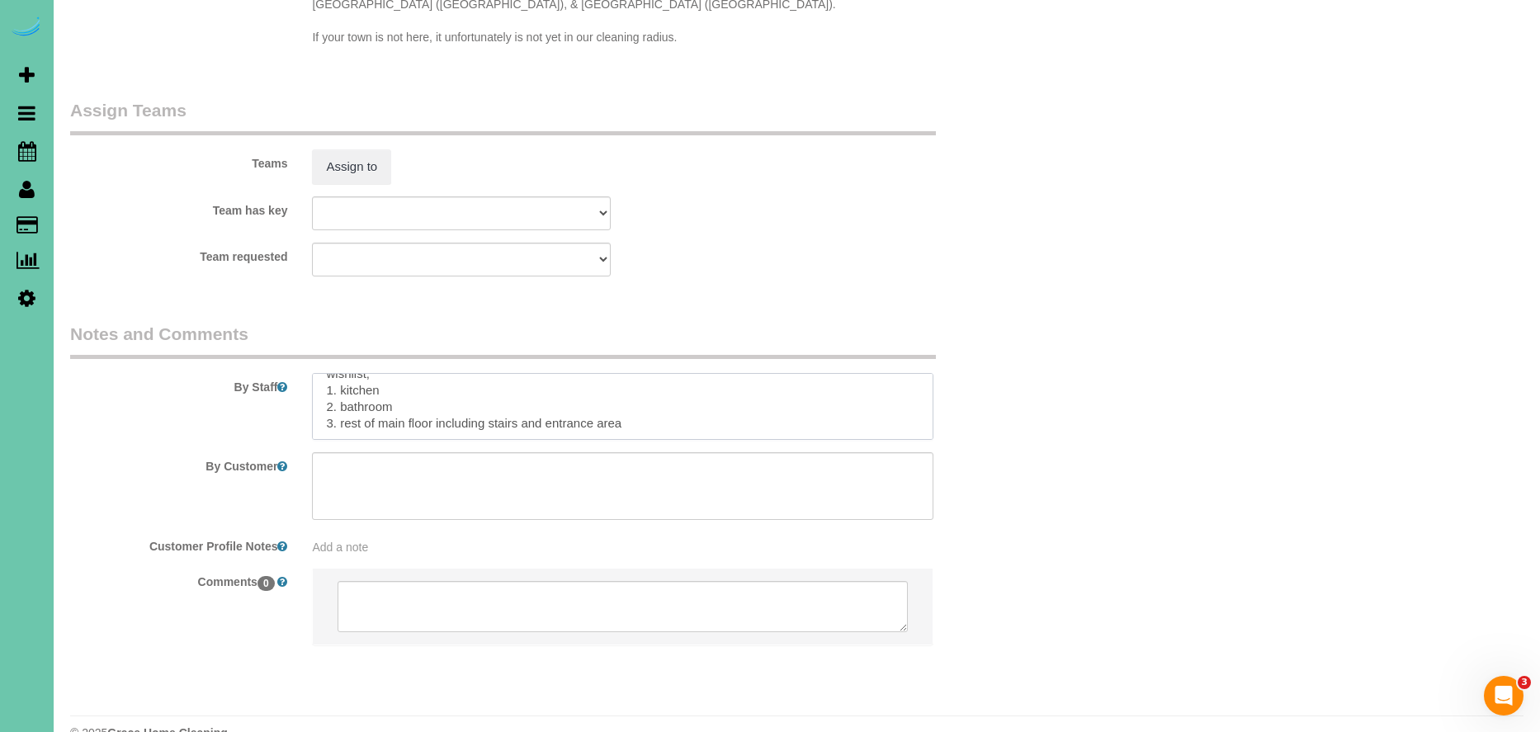
paste textarea "* Expected Completion (Based on Home Condition Rating 1–10): -If home is rated …"
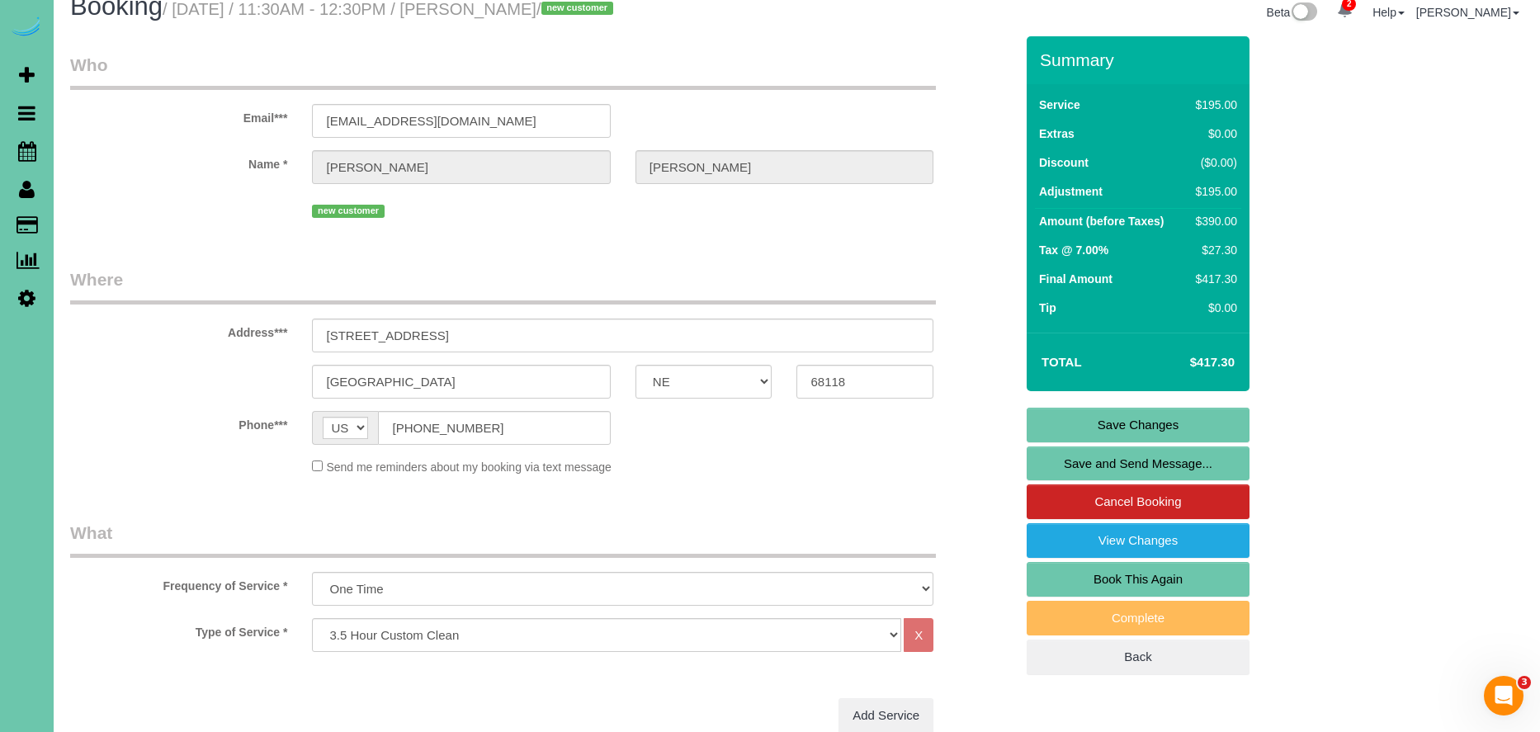
scroll to position [0, 0]
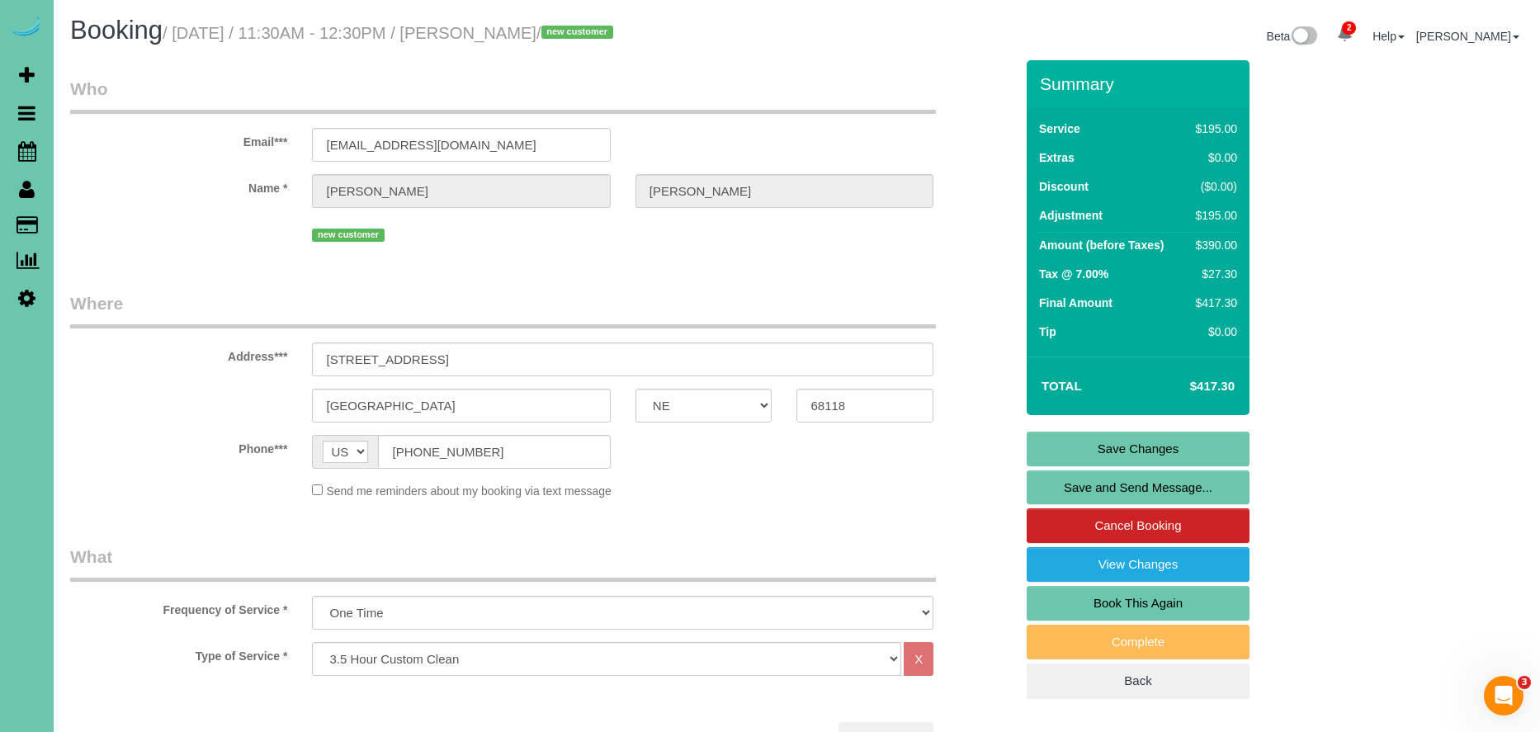
type textarea "** client is blind, deaf and disable. Her husband is currently in the hospital …"
click at [1180, 446] on link "Save Changes" at bounding box center [1137, 449] width 223 height 35
